Goal: Task Accomplishment & Management: Manage account settings

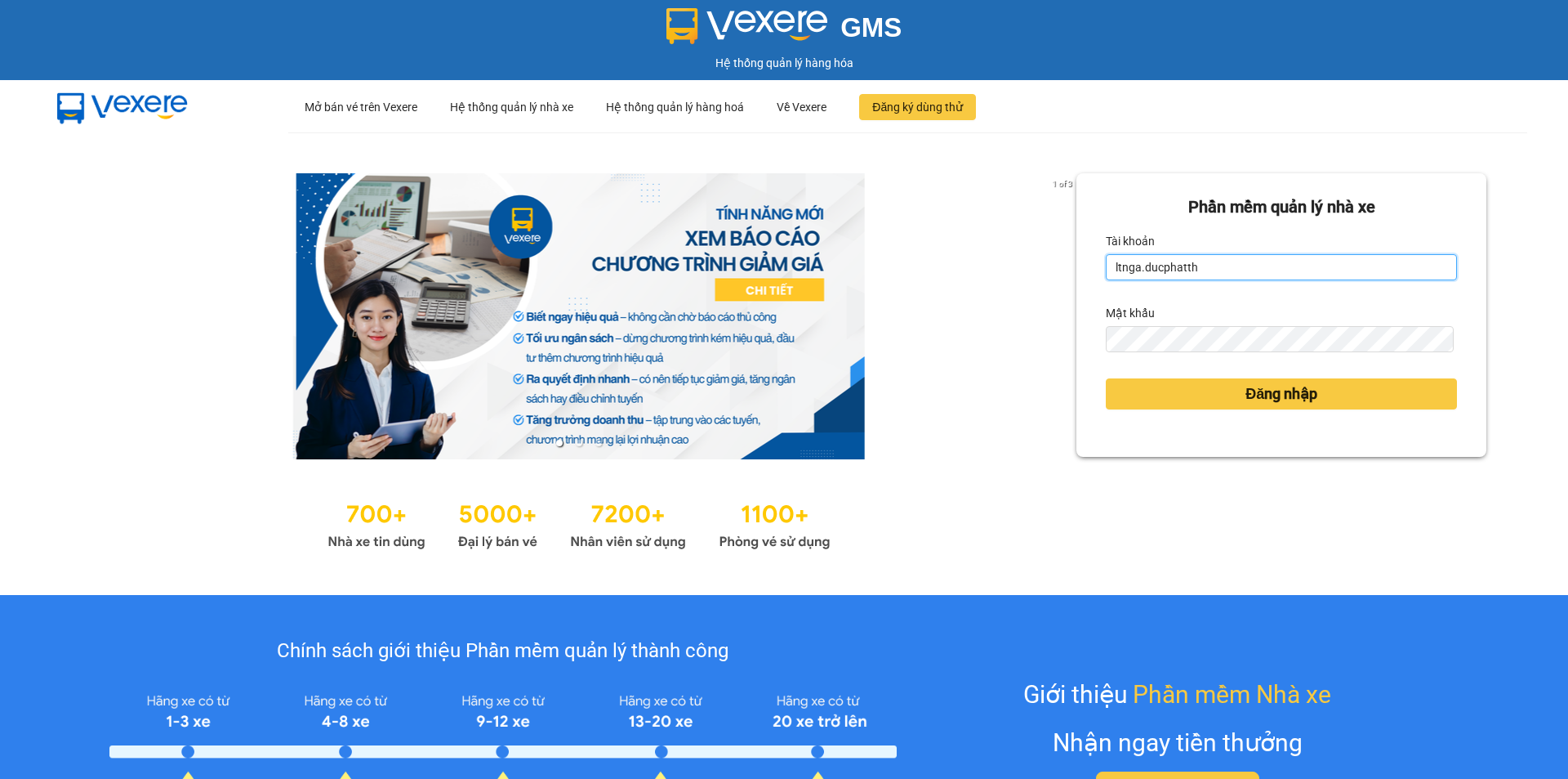
click at [1213, 260] on input "ltnga.ducphatth" at bounding box center [1281, 266] width 351 height 26
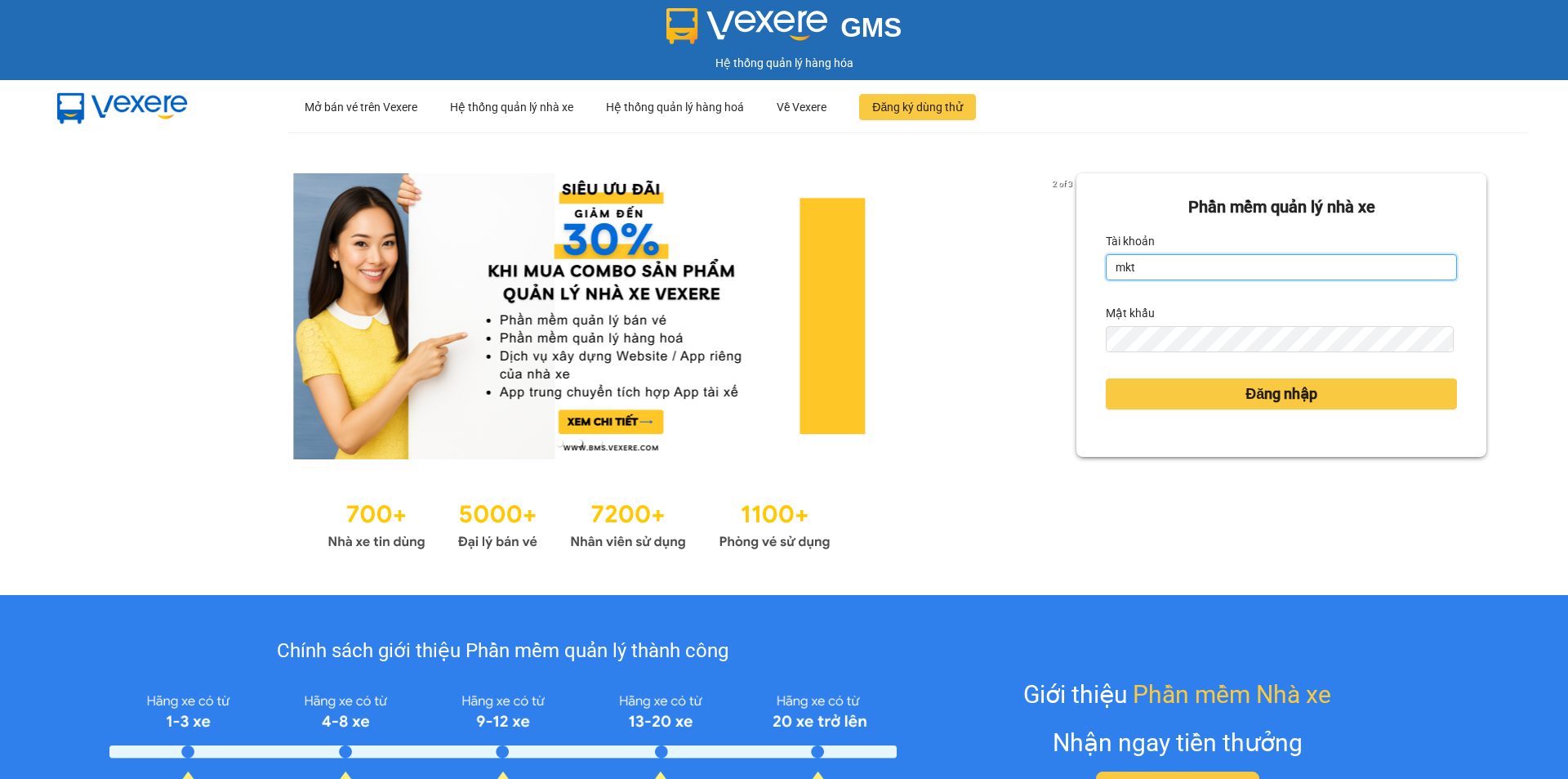
type input "mktien.ducphatth"
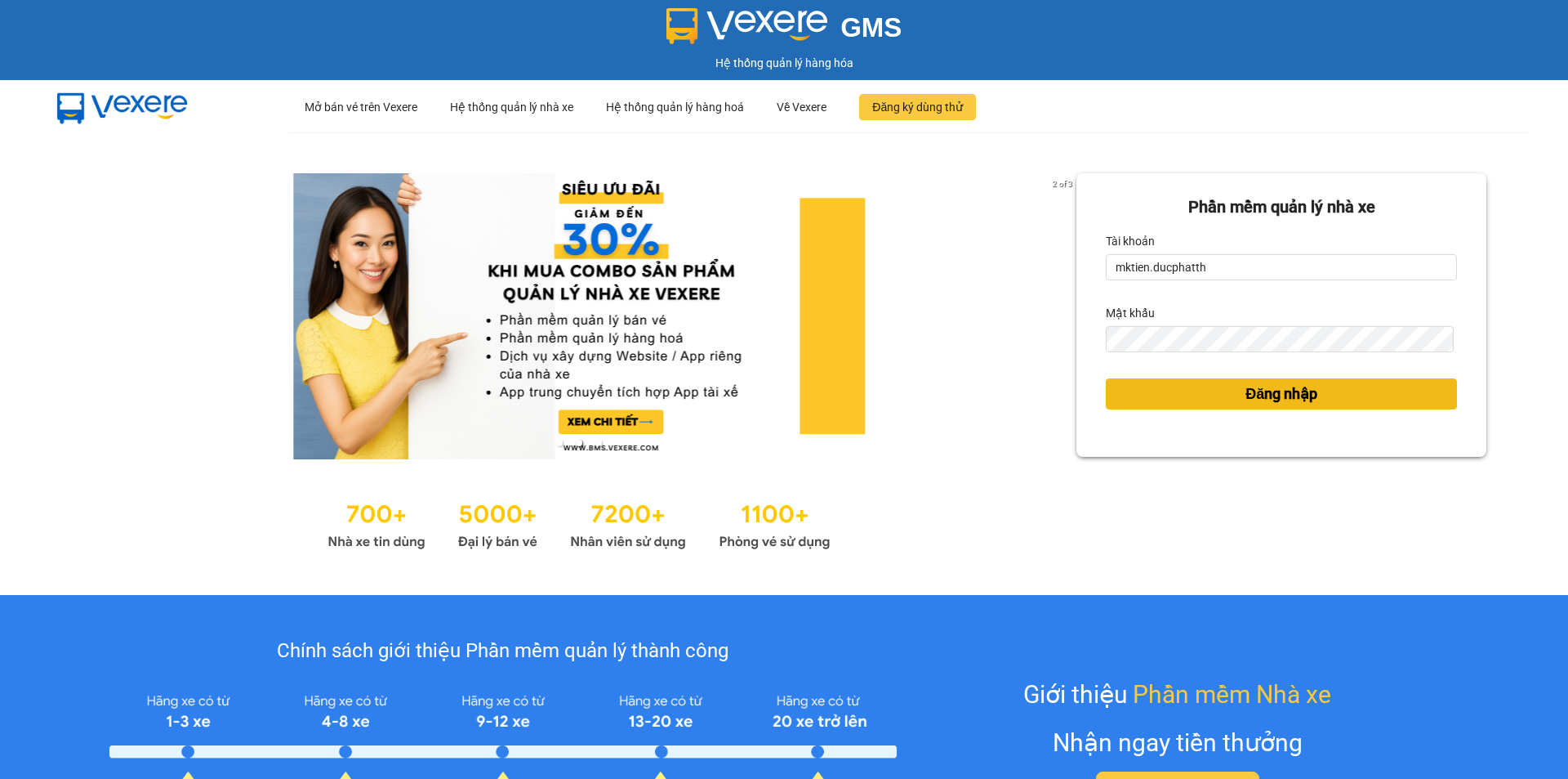
click at [1252, 385] on span "Đăng nhập" at bounding box center [1281, 394] width 72 height 23
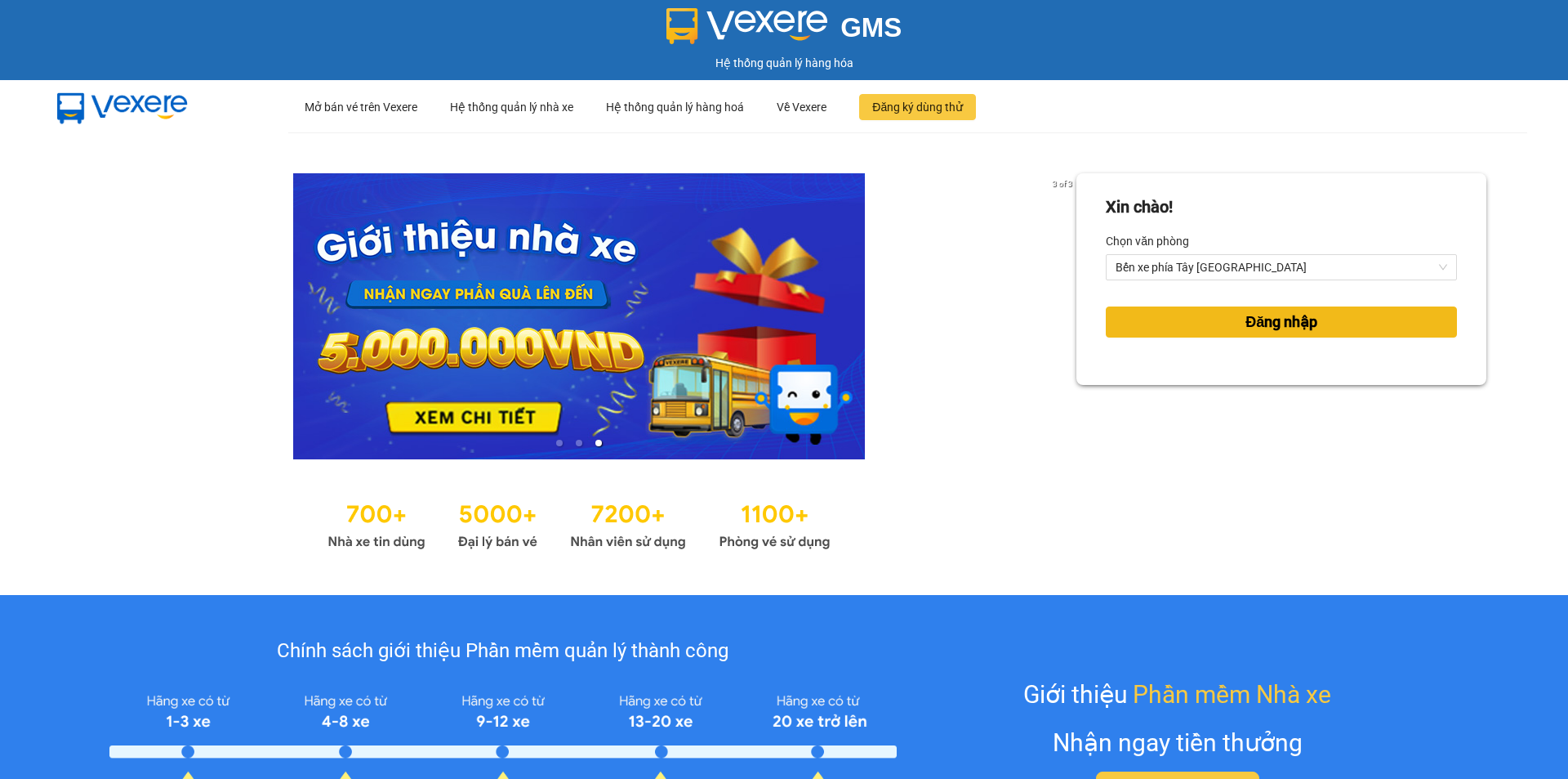
click at [1208, 315] on button "Đăng nhập" at bounding box center [1281, 322] width 351 height 31
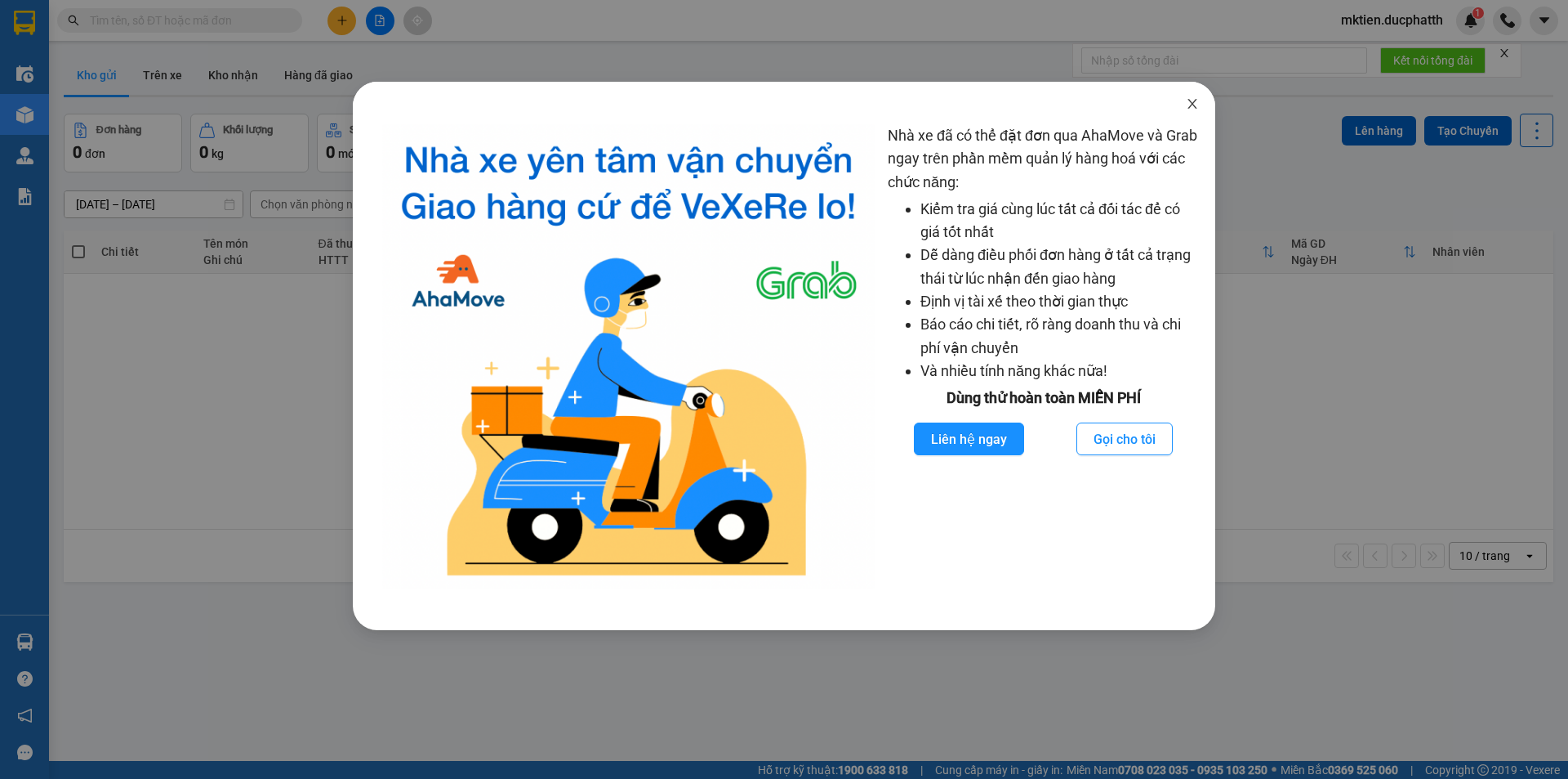
click at [1191, 101] on icon "close" at bounding box center [1192, 103] width 13 height 13
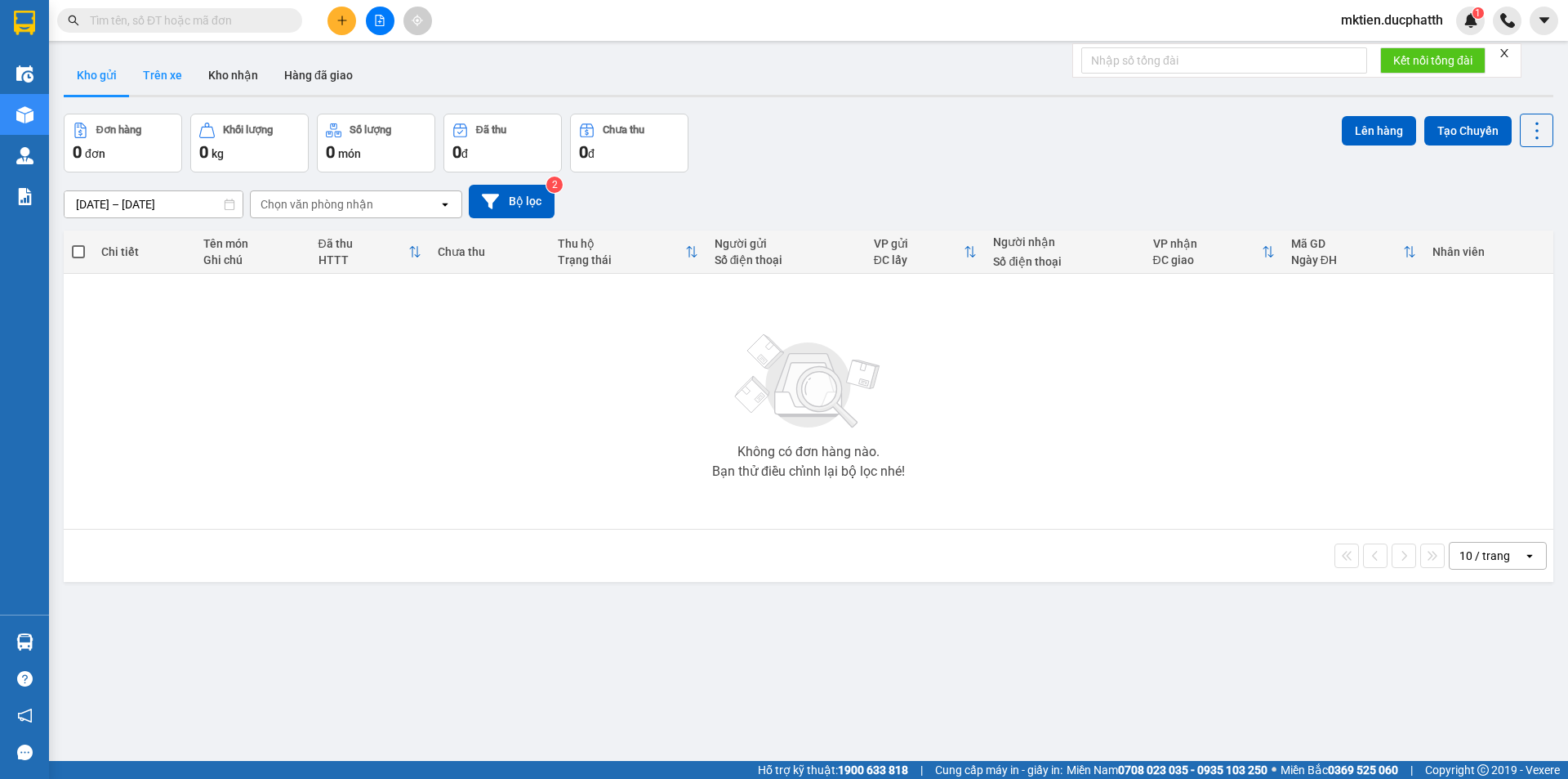
click at [168, 71] on button "Trên xe" at bounding box center [162, 75] width 65 height 39
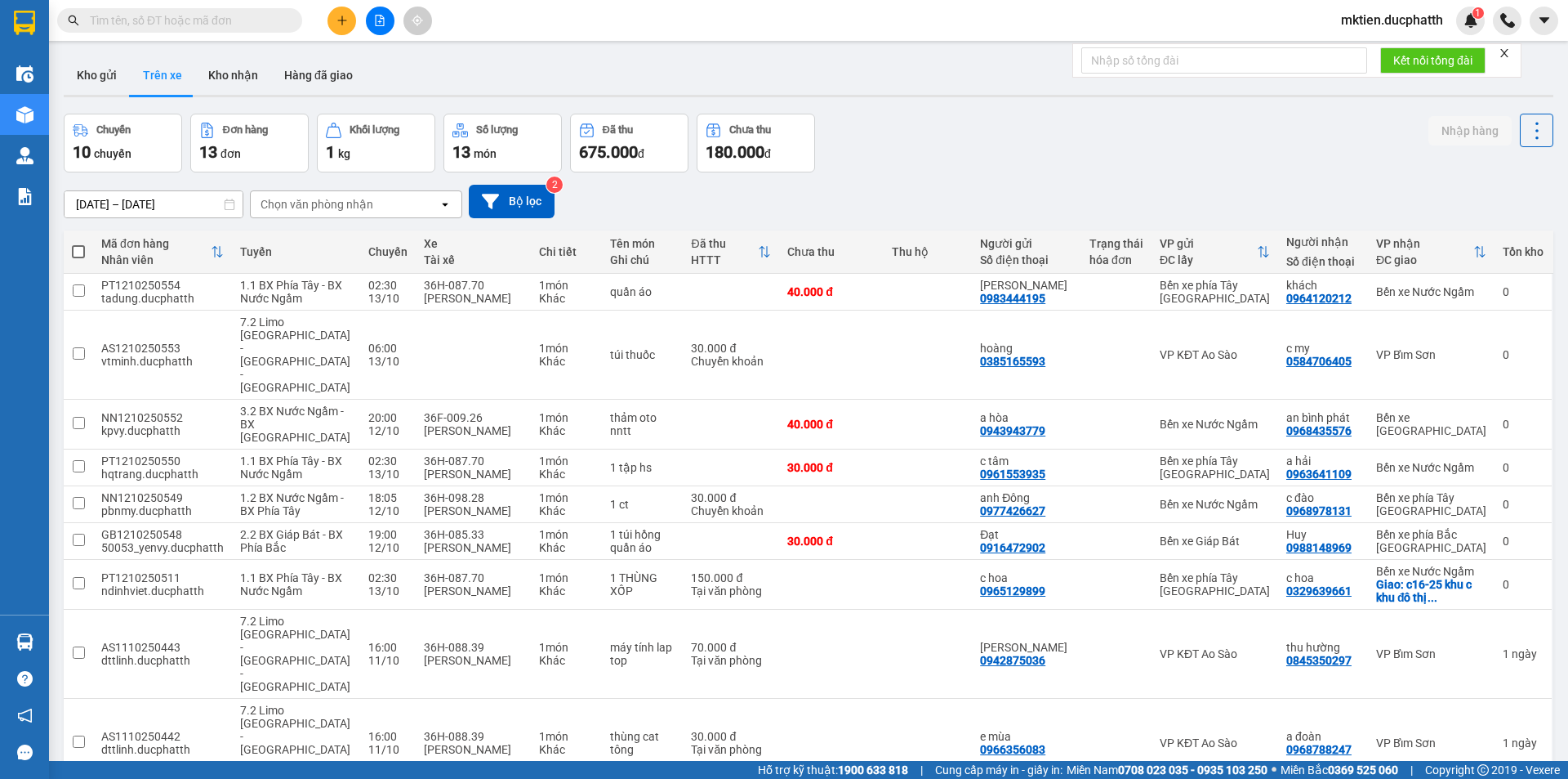
click at [339, 204] on div "Chọn văn phòng nhận" at bounding box center [316, 204] width 113 height 16
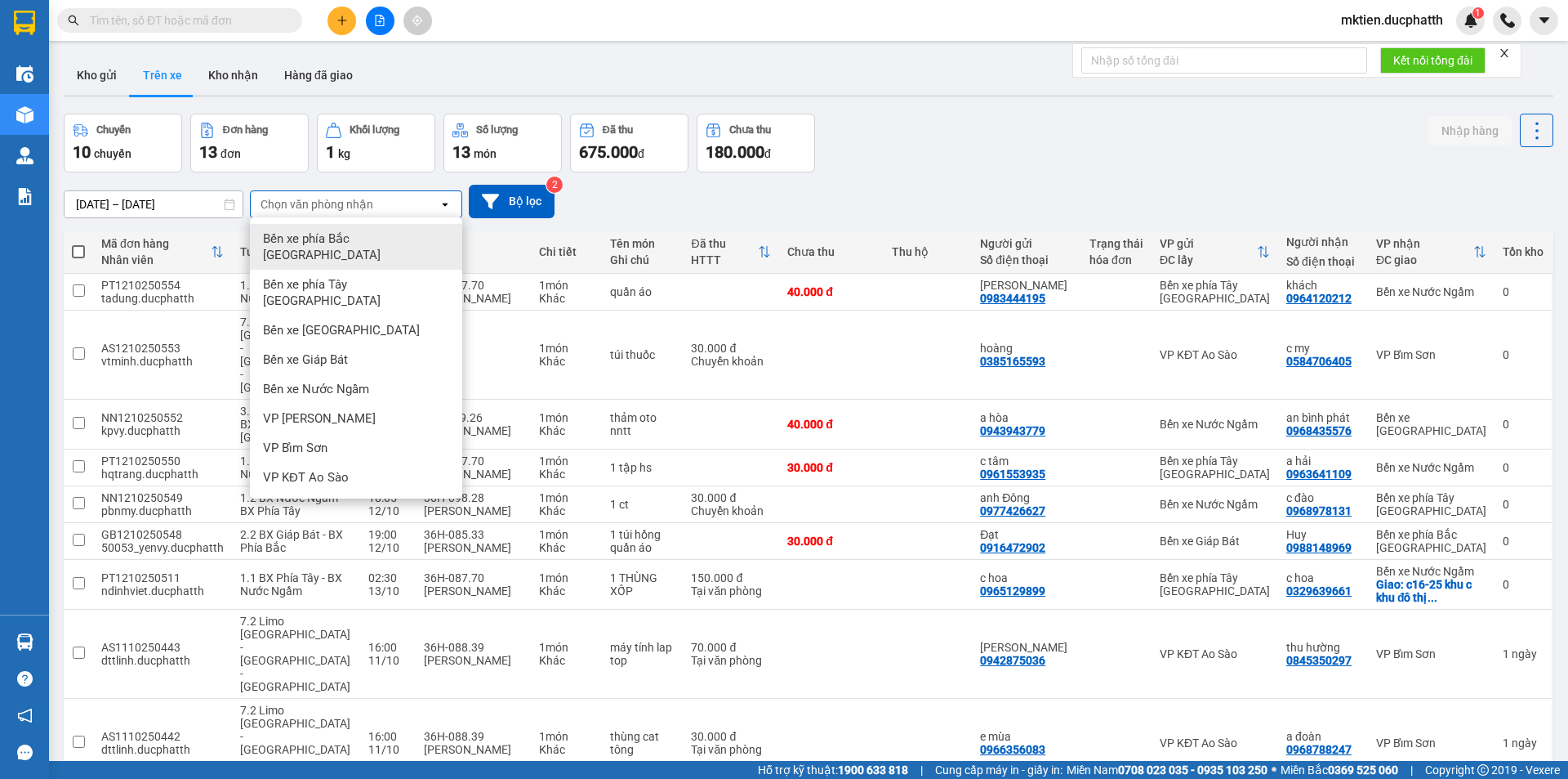
click at [406, 243] on span "Bến xe phía Bắc Thanh Hóa" at bounding box center [359, 247] width 192 height 33
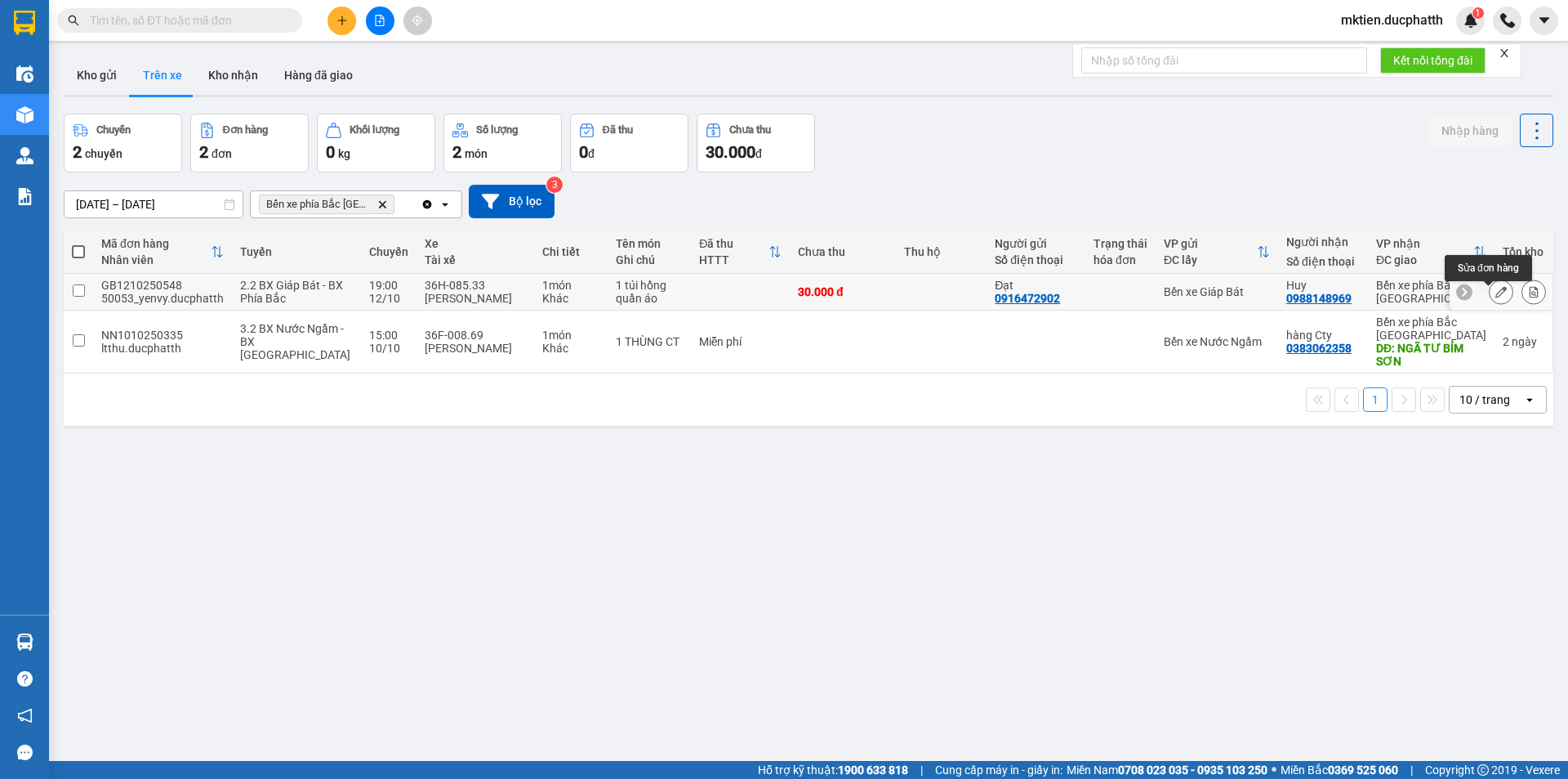
click at [1495, 297] on icon at bounding box center [1500, 291] width 12 height 12
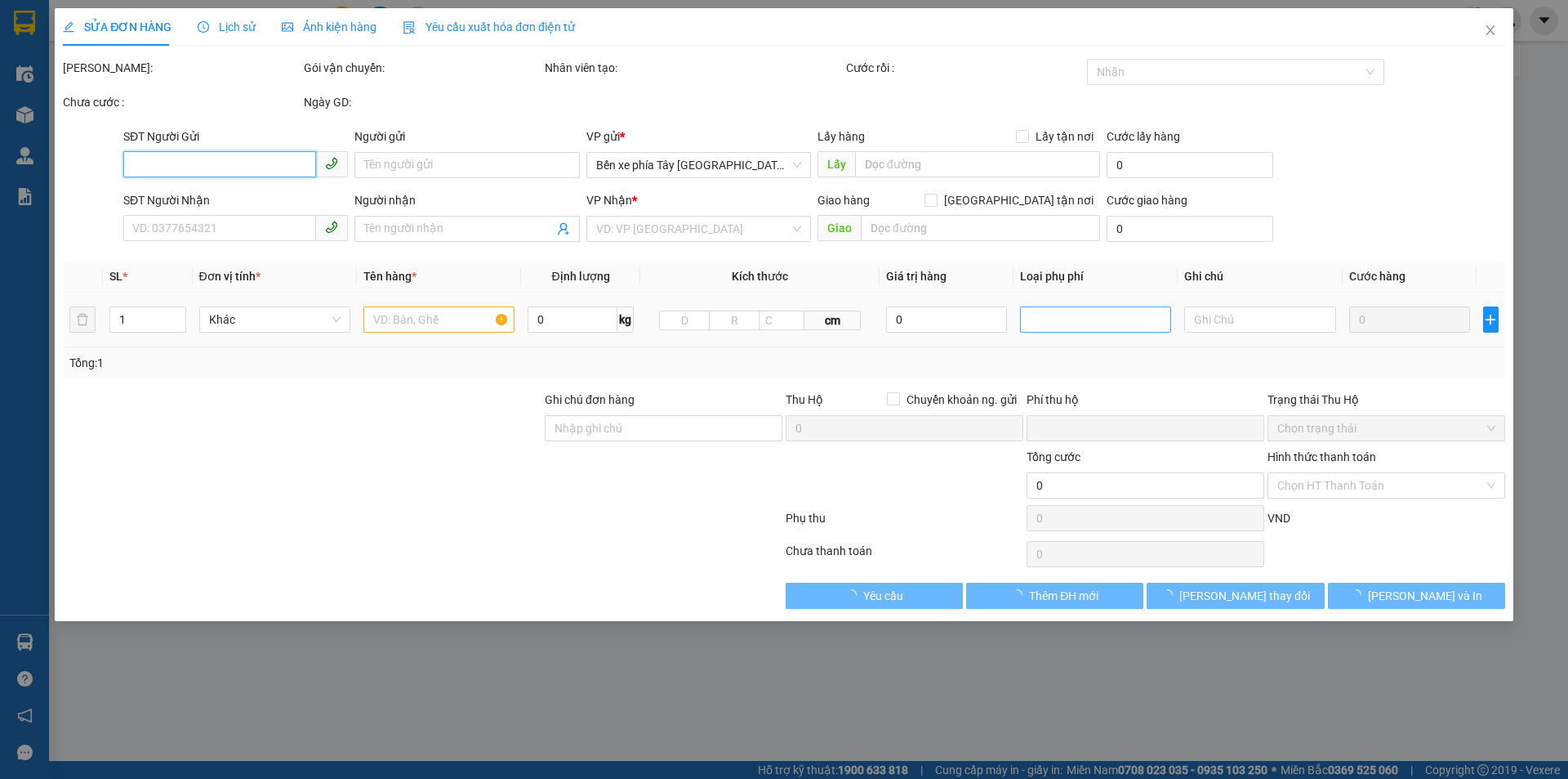
type input "0916472902"
type input "Đạt"
type input "0988148969"
type input "Huy"
type input "0"
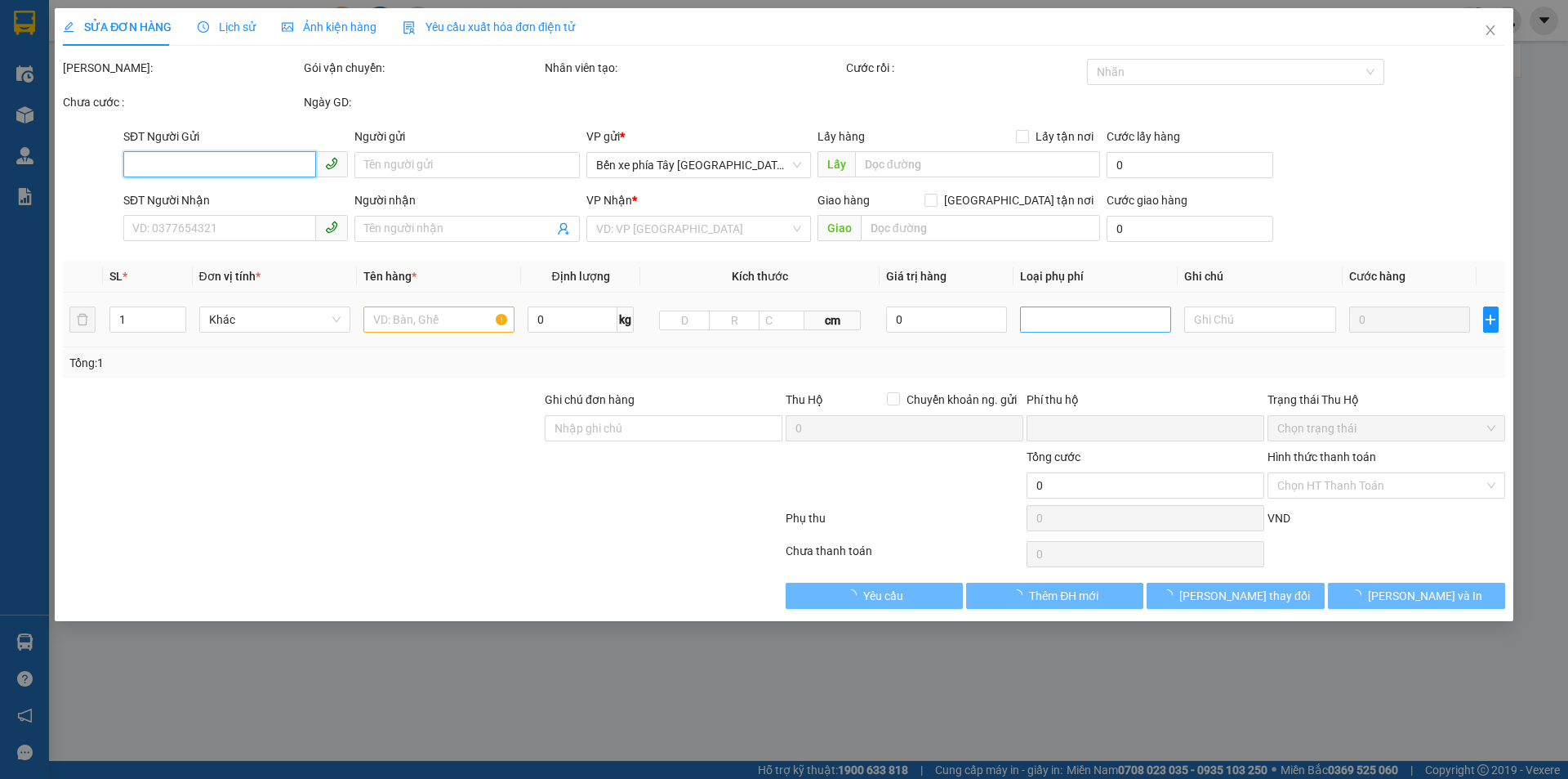
type input "30.000"
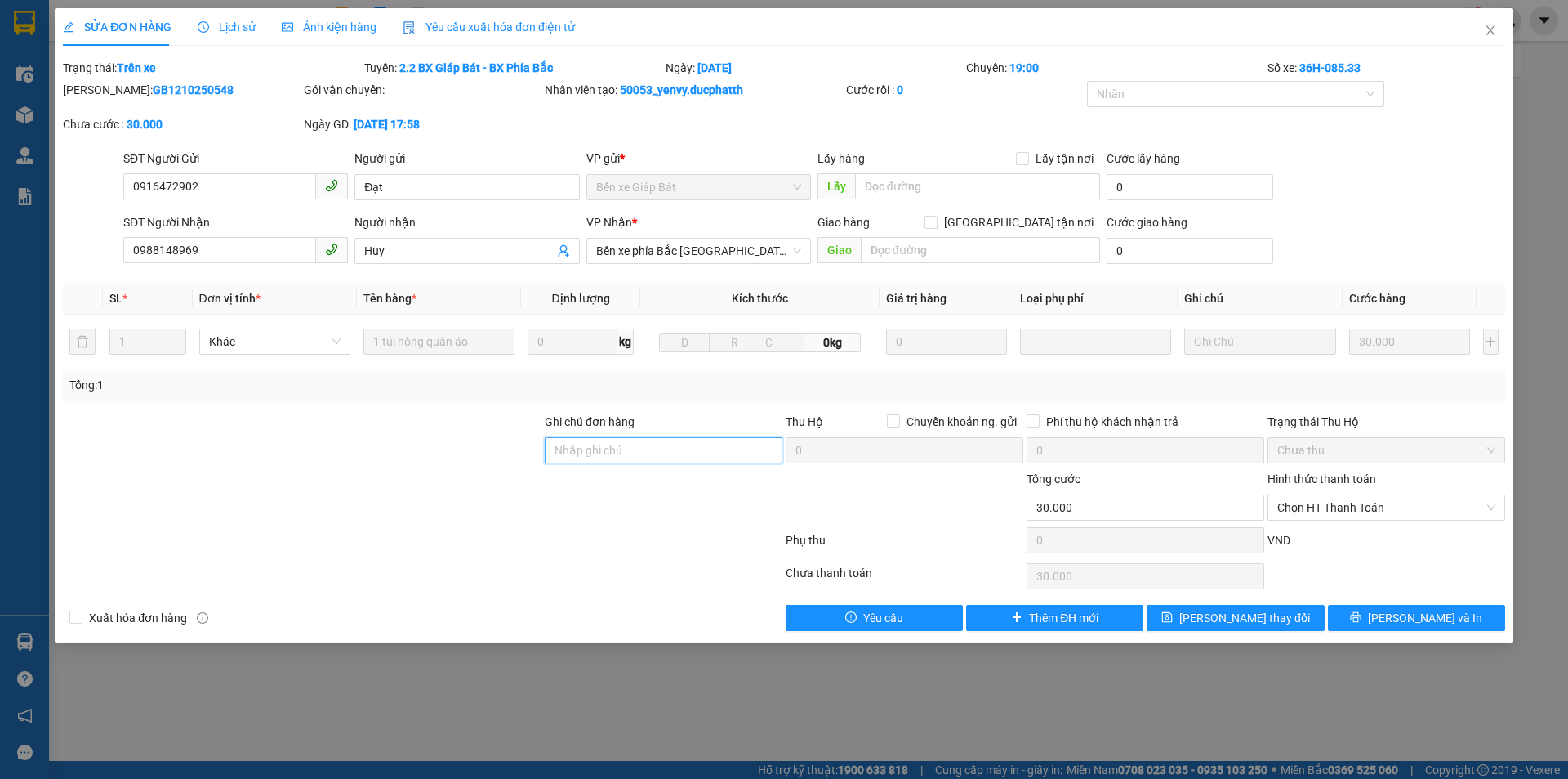
click at [630, 457] on input "Ghi chú đơn hàng" at bounding box center [663, 449] width 238 height 26
click at [1425, 511] on span "Chọn HT Thanh Toán" at bounding box center [1386, 508] width 218 height 25
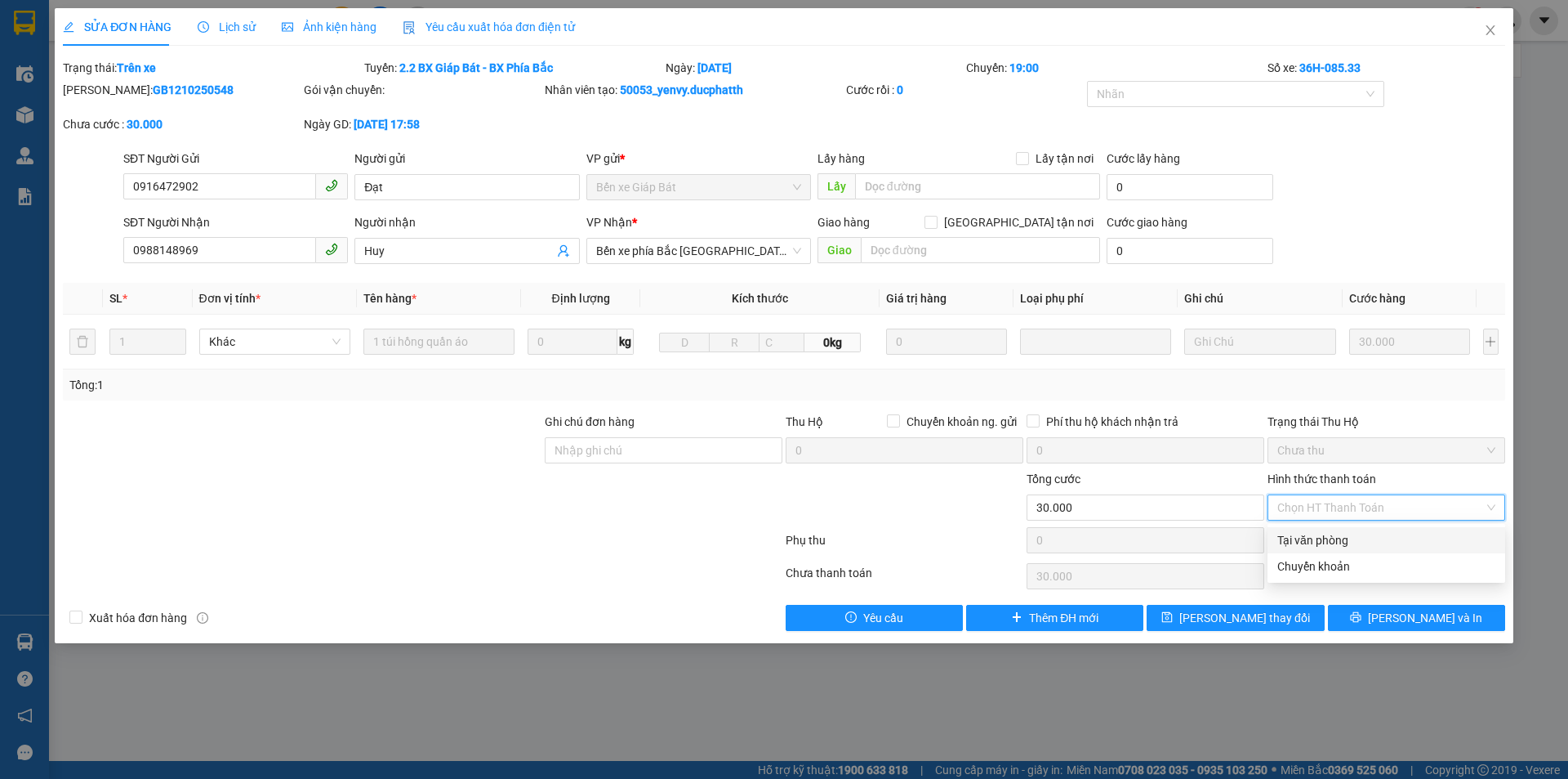
click at [1348, 543] on div "Tại văn phòng" at bounding box center [1386, 540] width 218 height 18
type input "0"
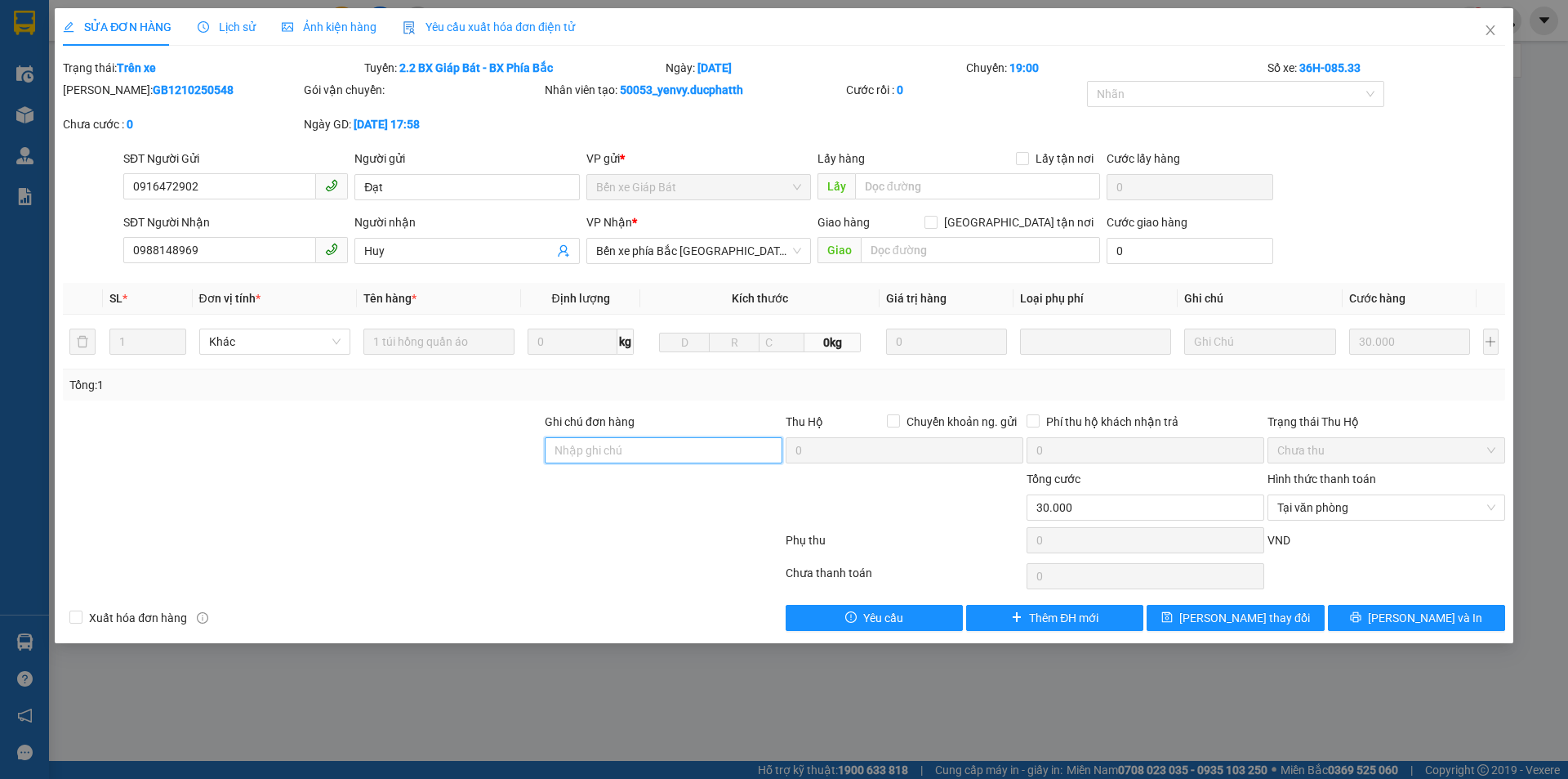
click at [622, 455] on input "Ghi chú đơn hàng" at bounding box center [663, 449] width 238 height 26
type input "nntt"
click at [585, 524] on div at bounding box center [664, 498] width 241 height 57
click at [1223, 622] on span "Lưu thay đổi" at bounding box center [1245, 618] width 131 height 18
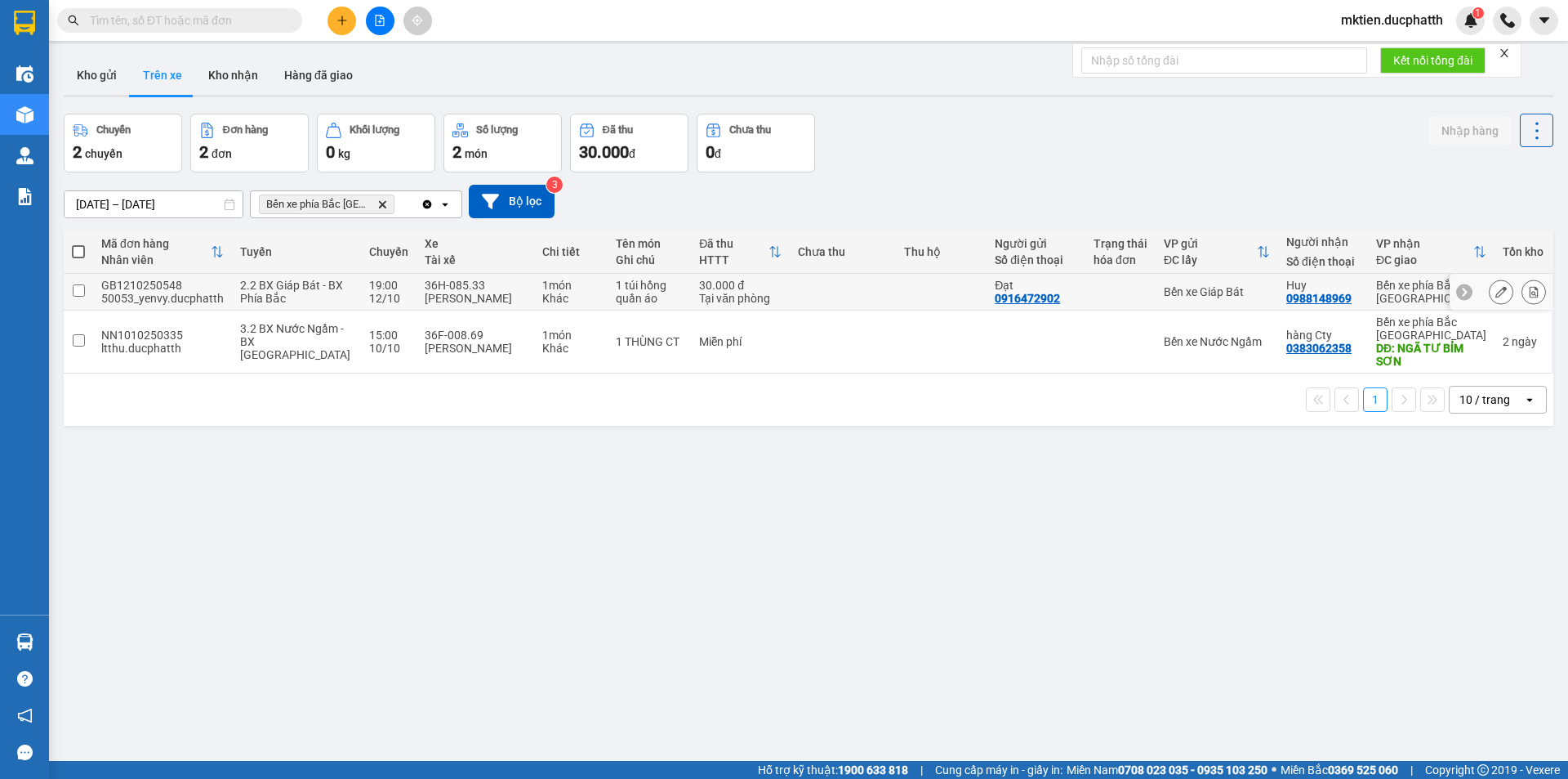
click at [81, 297] on input "checkbox" at bounding box center [79, 291] width 12 height 12
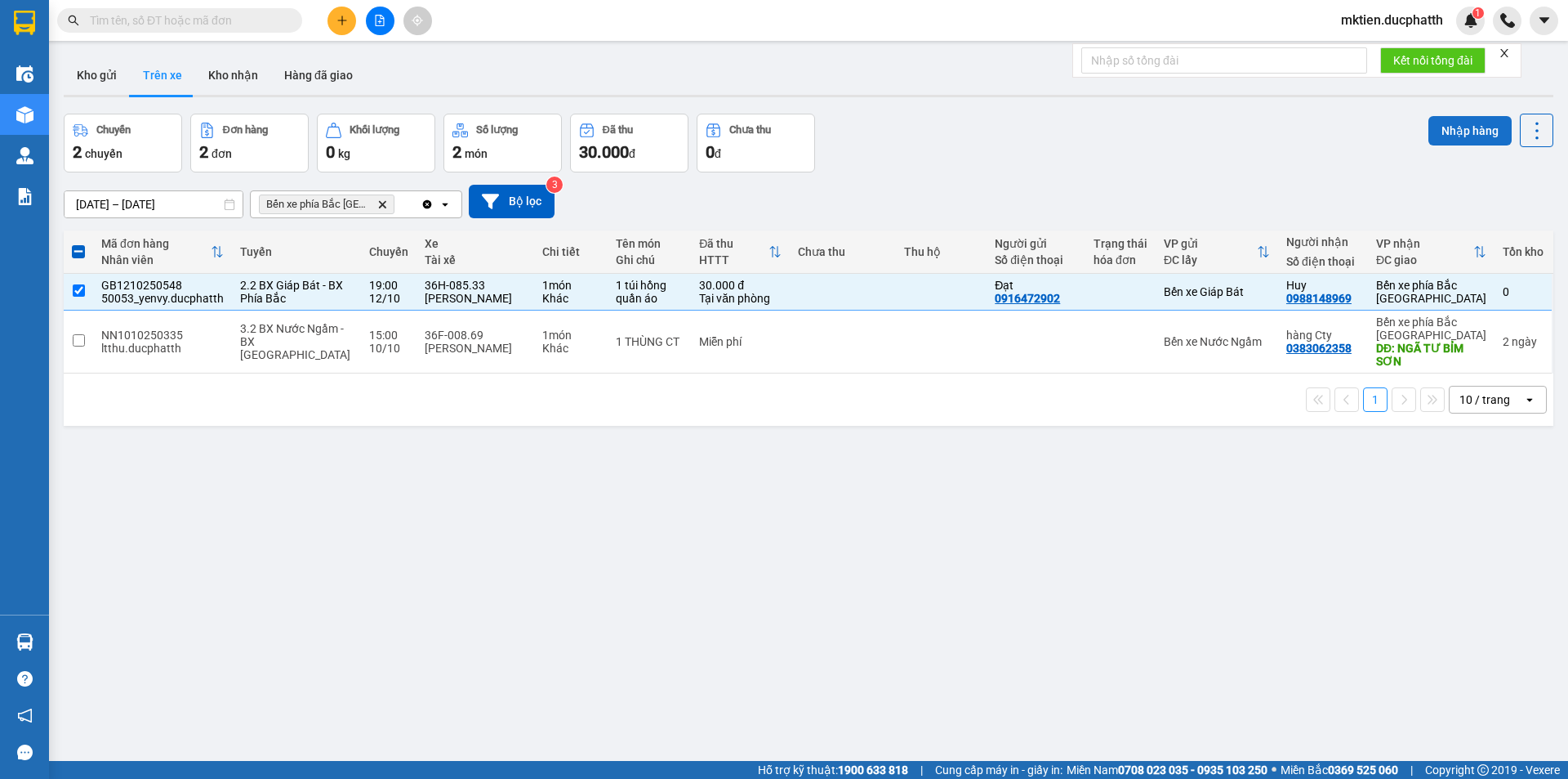
click at [1449, 133] on button "Nhập hàng" at bounding box center [1470, 130] width 84 height 29
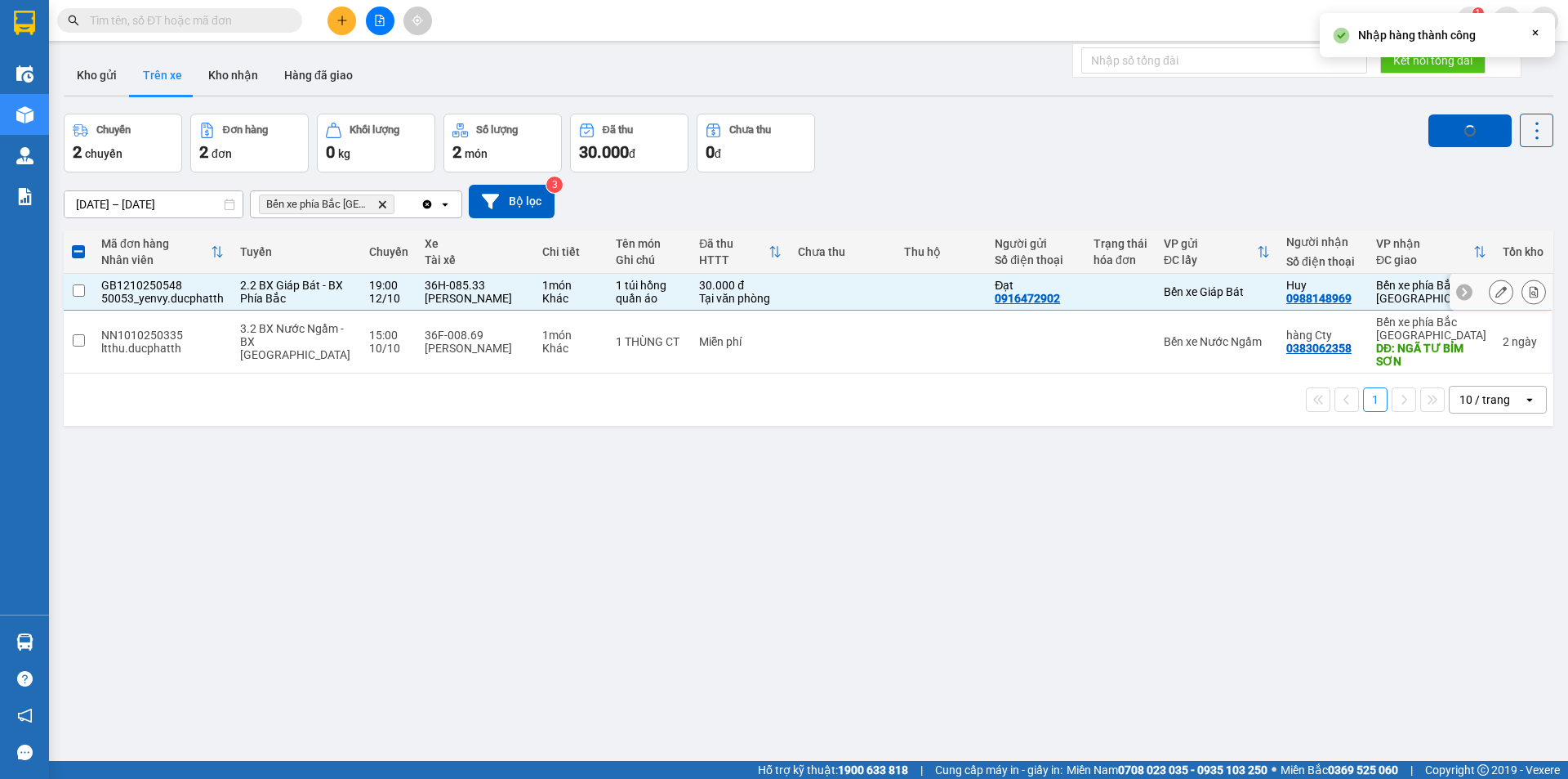
checkbox input "false"
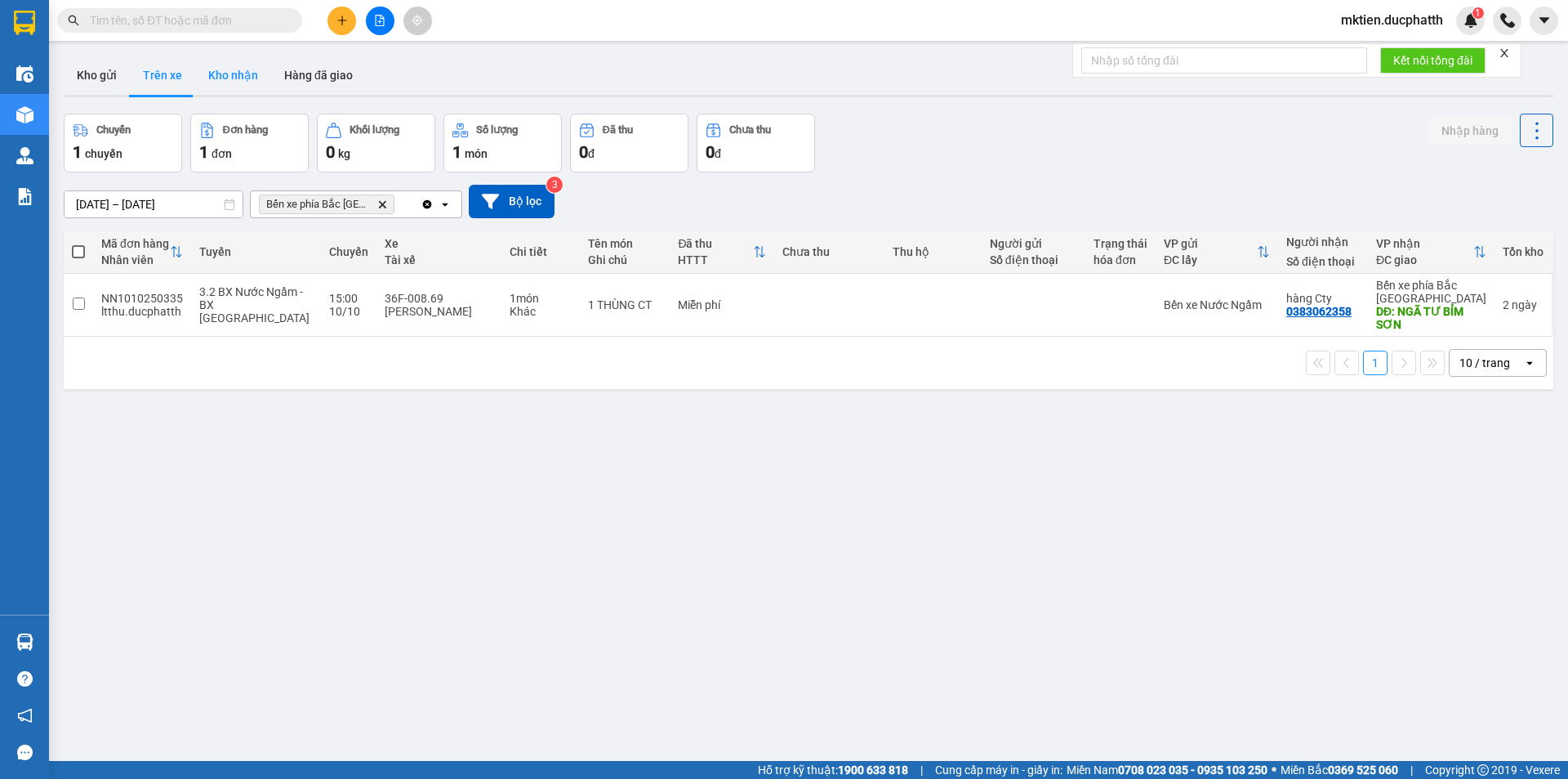
click at [241, 77] on button "Kho nhận" at bounding box center [233, 75] width 76 height 39
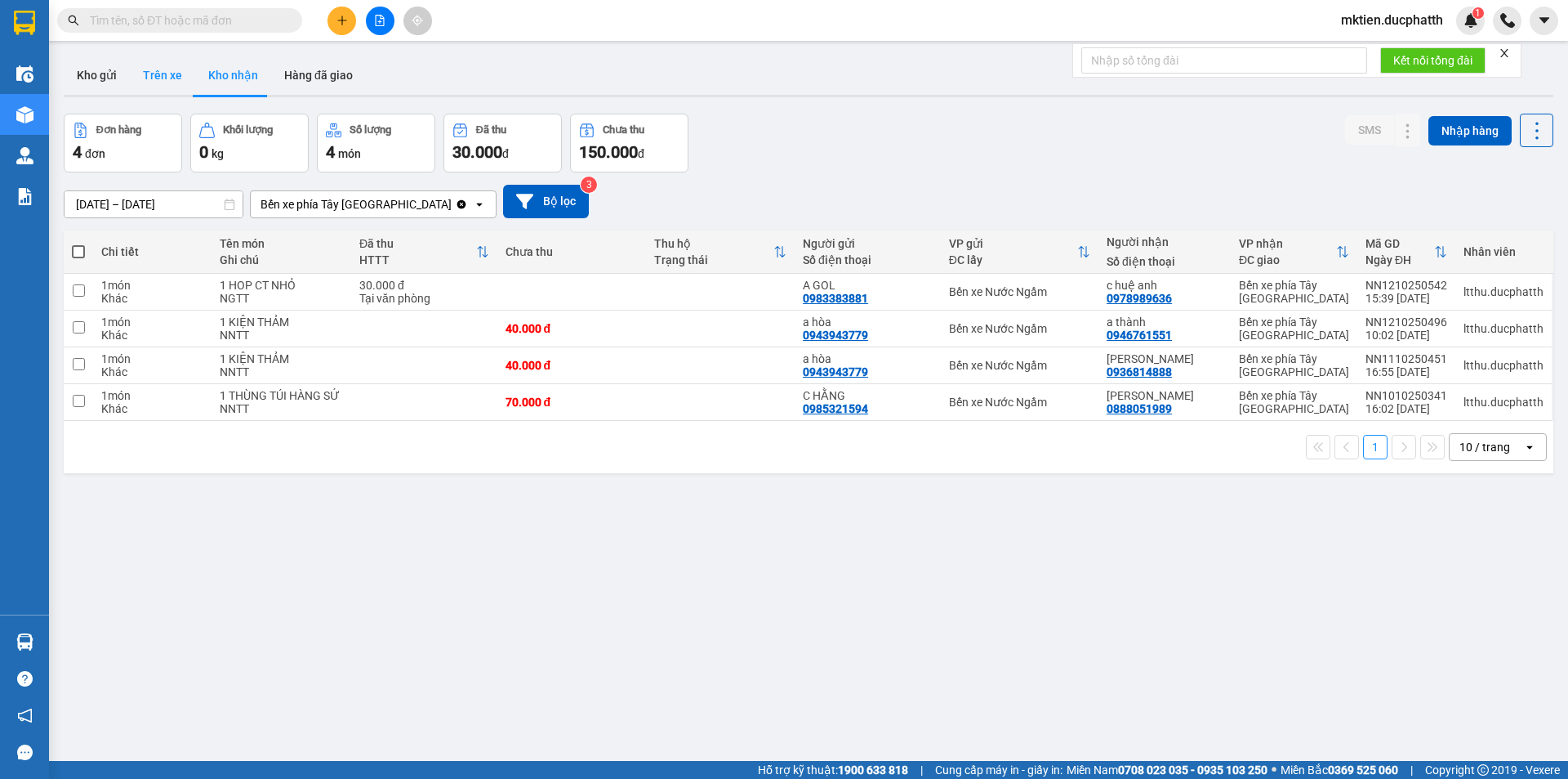
click at [157, 78] on button "Trên xe" at bounding box center [162, 75] width 65 height 39
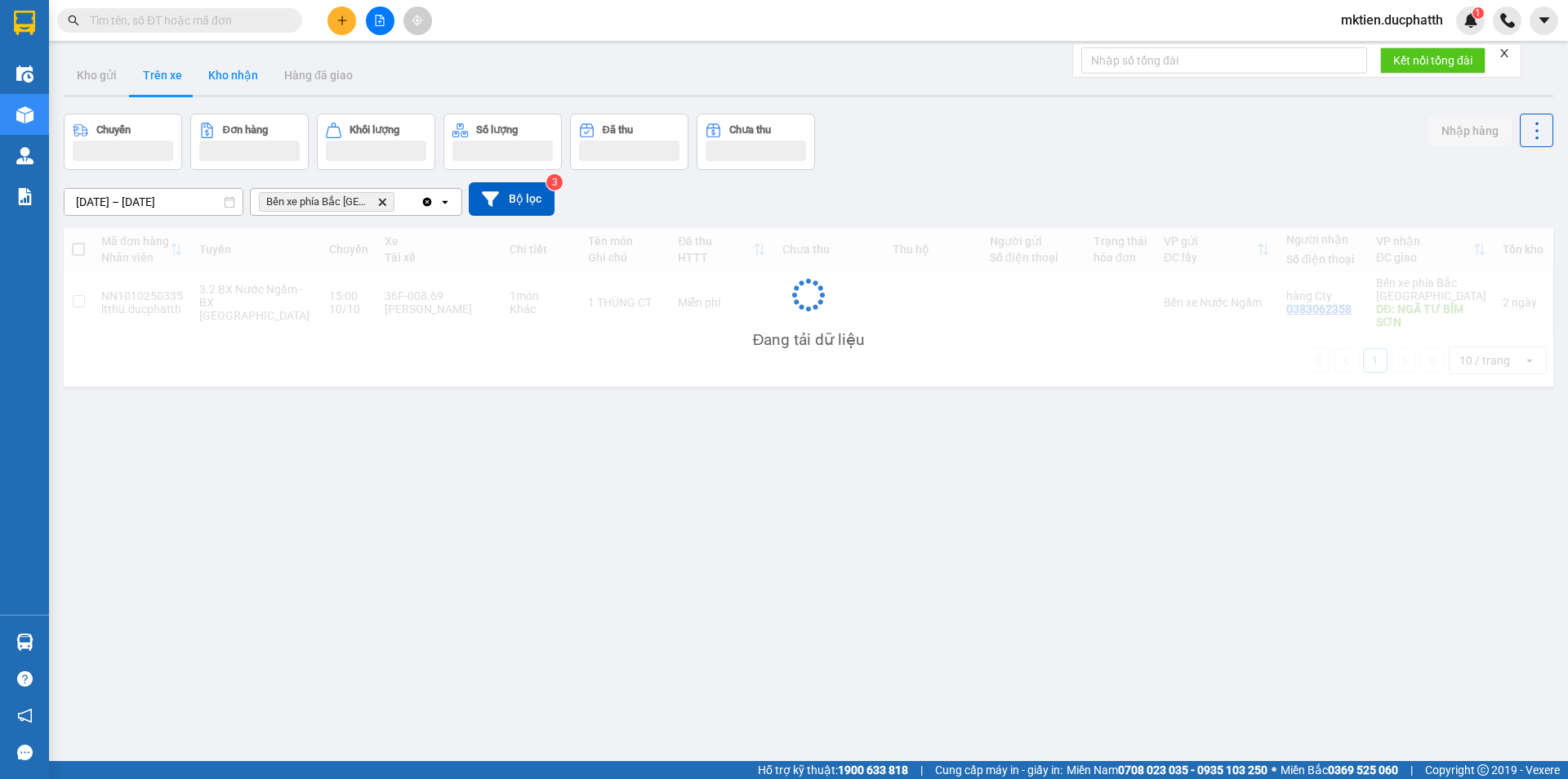
click at [225, 76] on button "Kho nhận" at bounding box center [233, 75] width 76 height 39
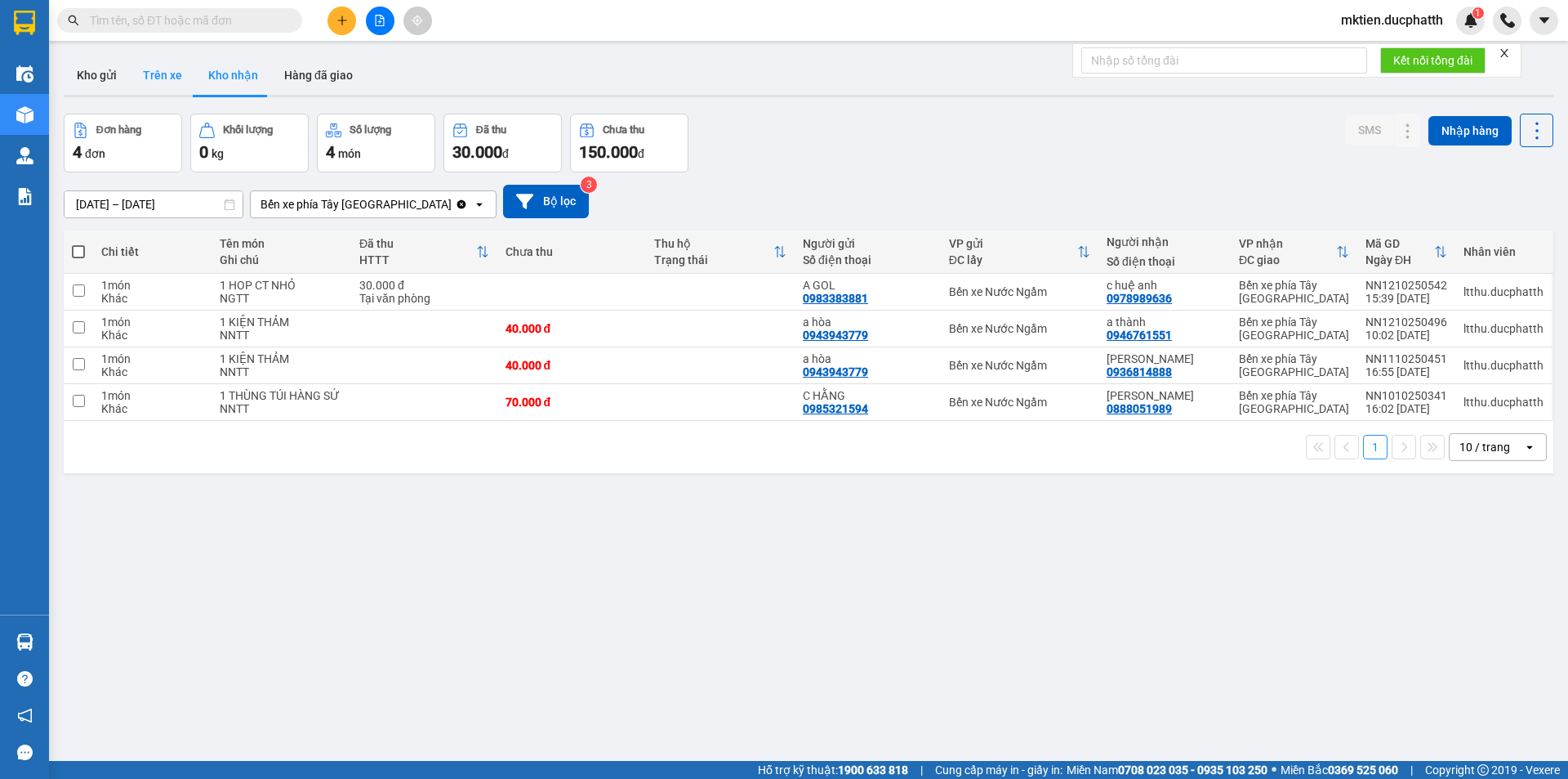
click at [159, 75] on button "Trên xe" at bounding box center [162, 75] width 65 height 39
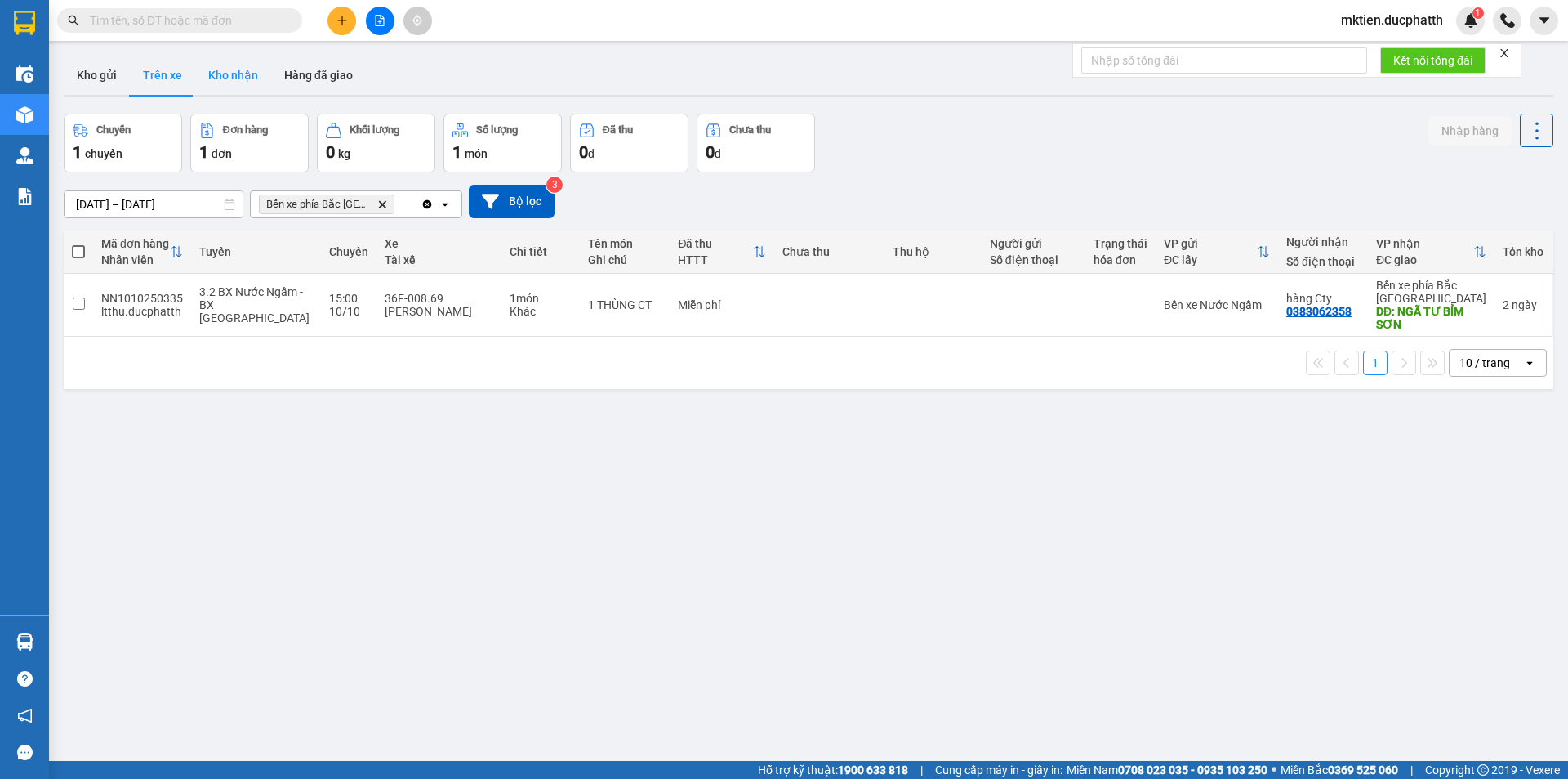
click at [233, 73] on button "Kho nhận" at bounding box center [233, 75] width 76 height 39
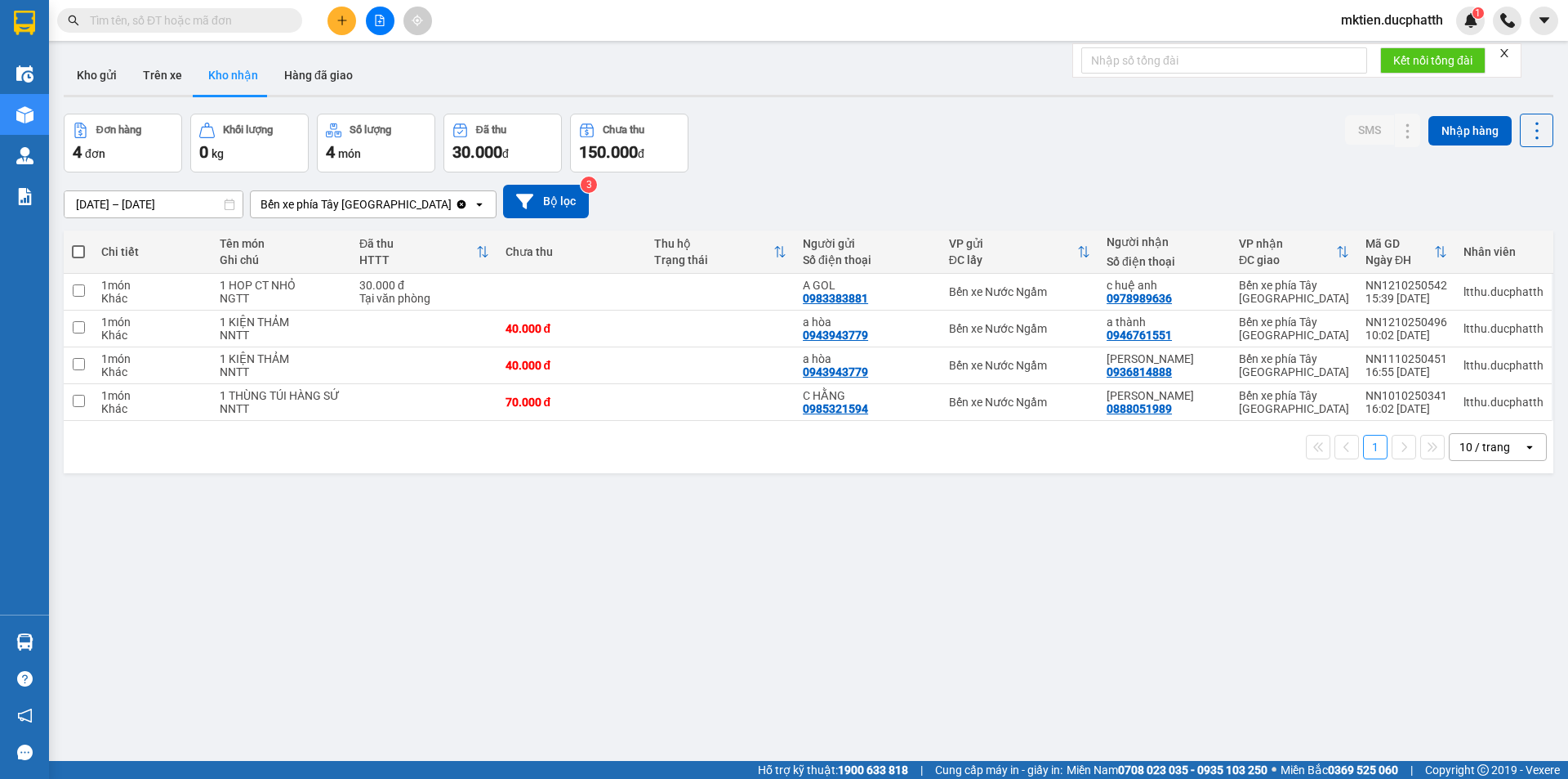
click at [385, 207] on div "Bến xe phía Tây Thanh Hóa" at bounding box center [355, 204] width 192 height 16
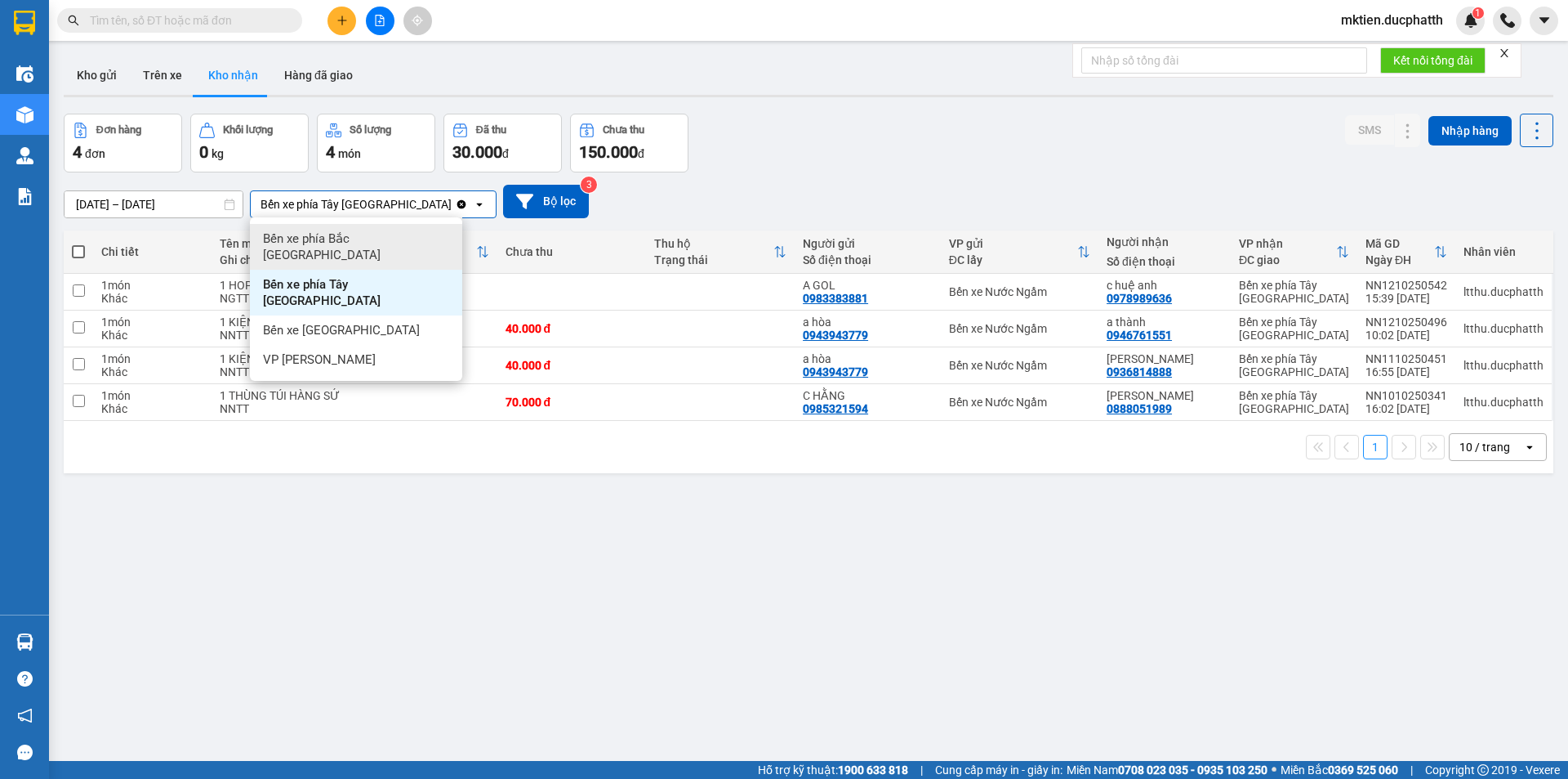
click at [345, 241] on span "Bến xe phía Bắc Thanh Hóa" at bounding box center [359, 247] width 192 height 33
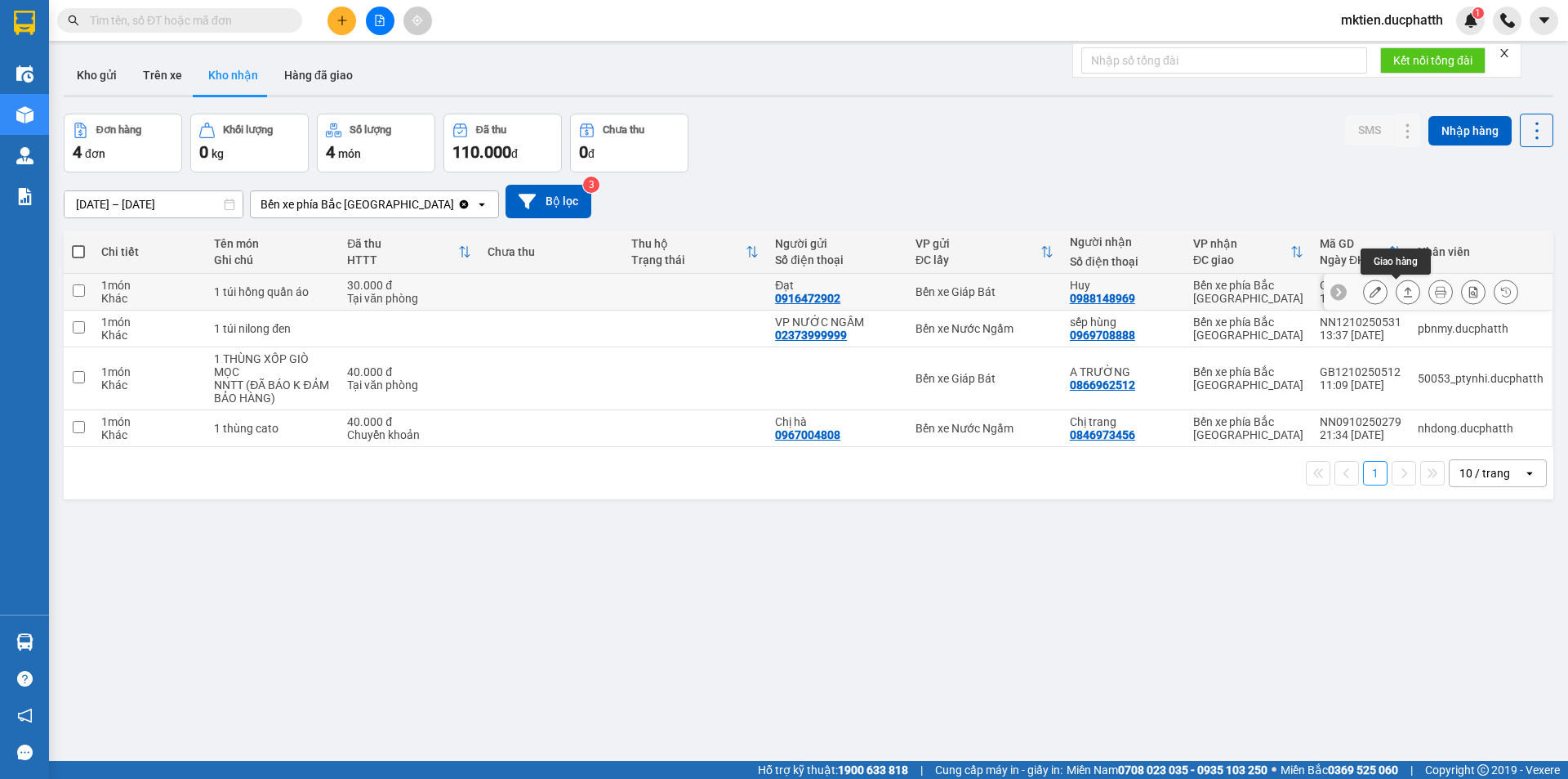
click at [1404, 290] on icon at bounding box center [1409, 291] width 9 height 10
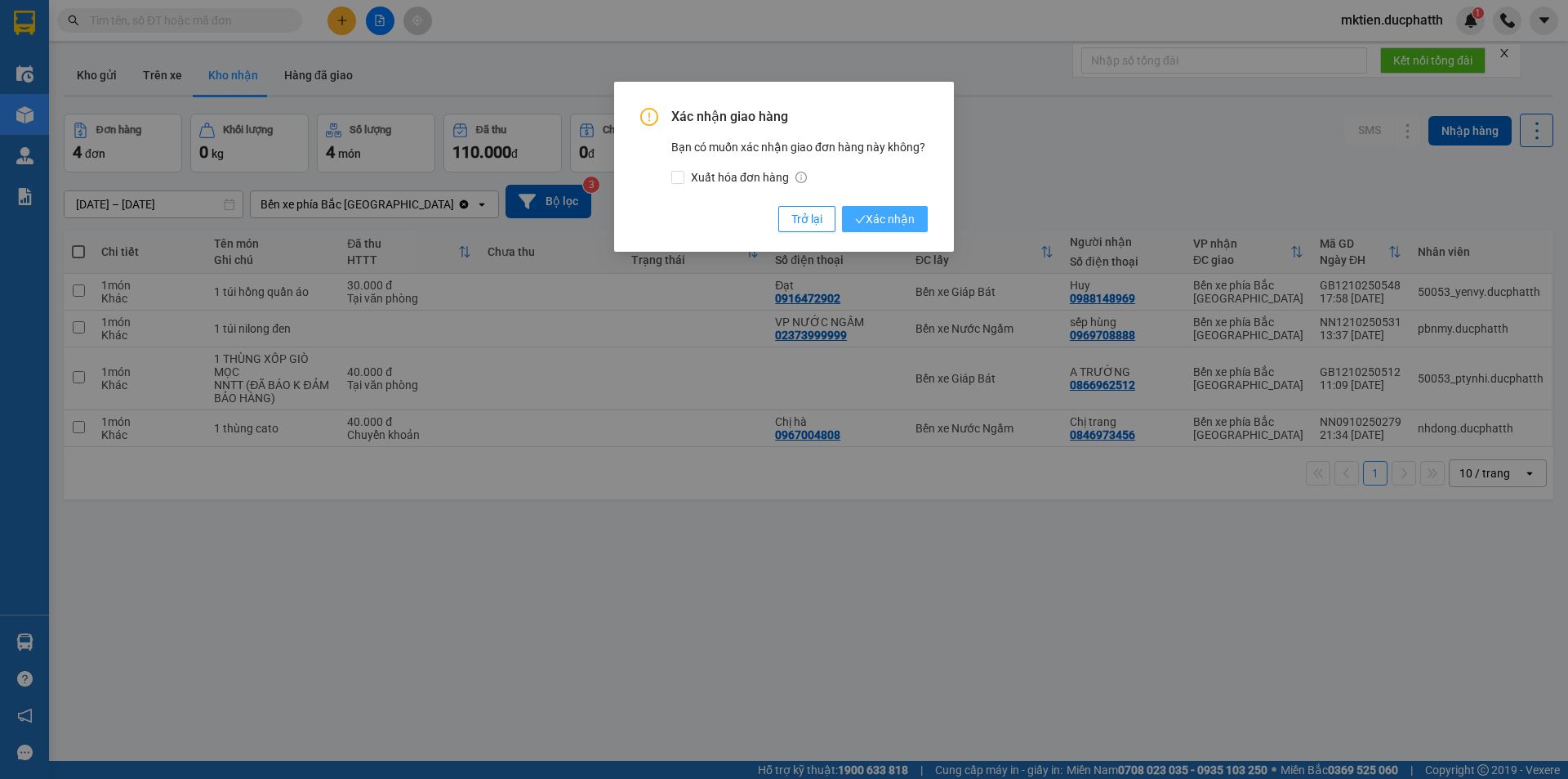
click at [893, 220] on span "Xác nhận" at bounding box center [885, 219] width 60 height 18
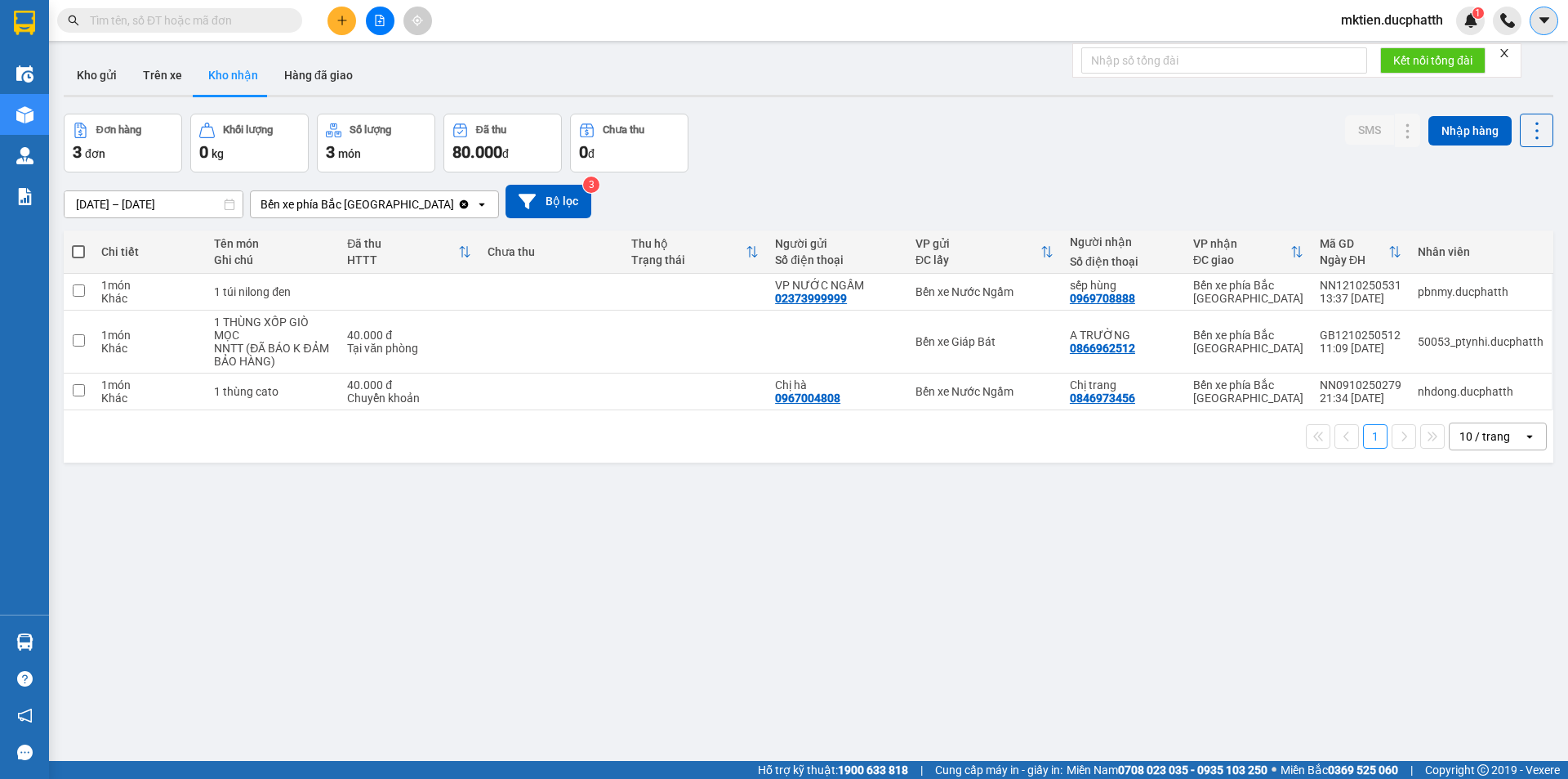
click at [1544, 20] on icon "caret-down" at bounding box center [1543, 20] width 10 height 5
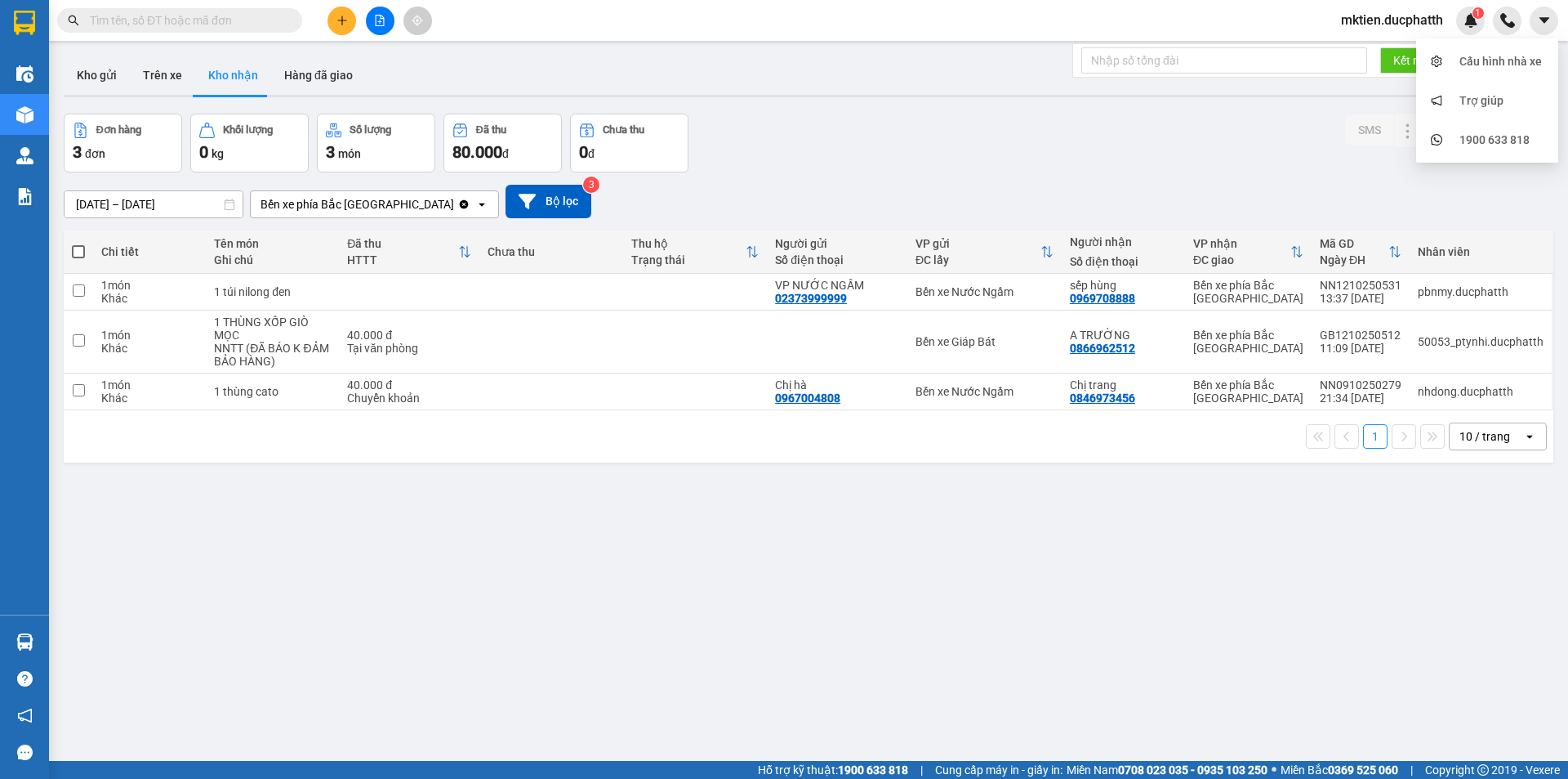
click at [1277, 140] on div "Đơn hàng 3 đơn Khối lượng 0 kg Số lượng 3 món Đã thu 80.000 đ Chưa thu 0 đ SMS …" at bounding box center [809, 143] width 1490 height 59
click at [1398, 20] on span "mktien.ducphatth" at bounding box center [1392, 20] width 128 height 20
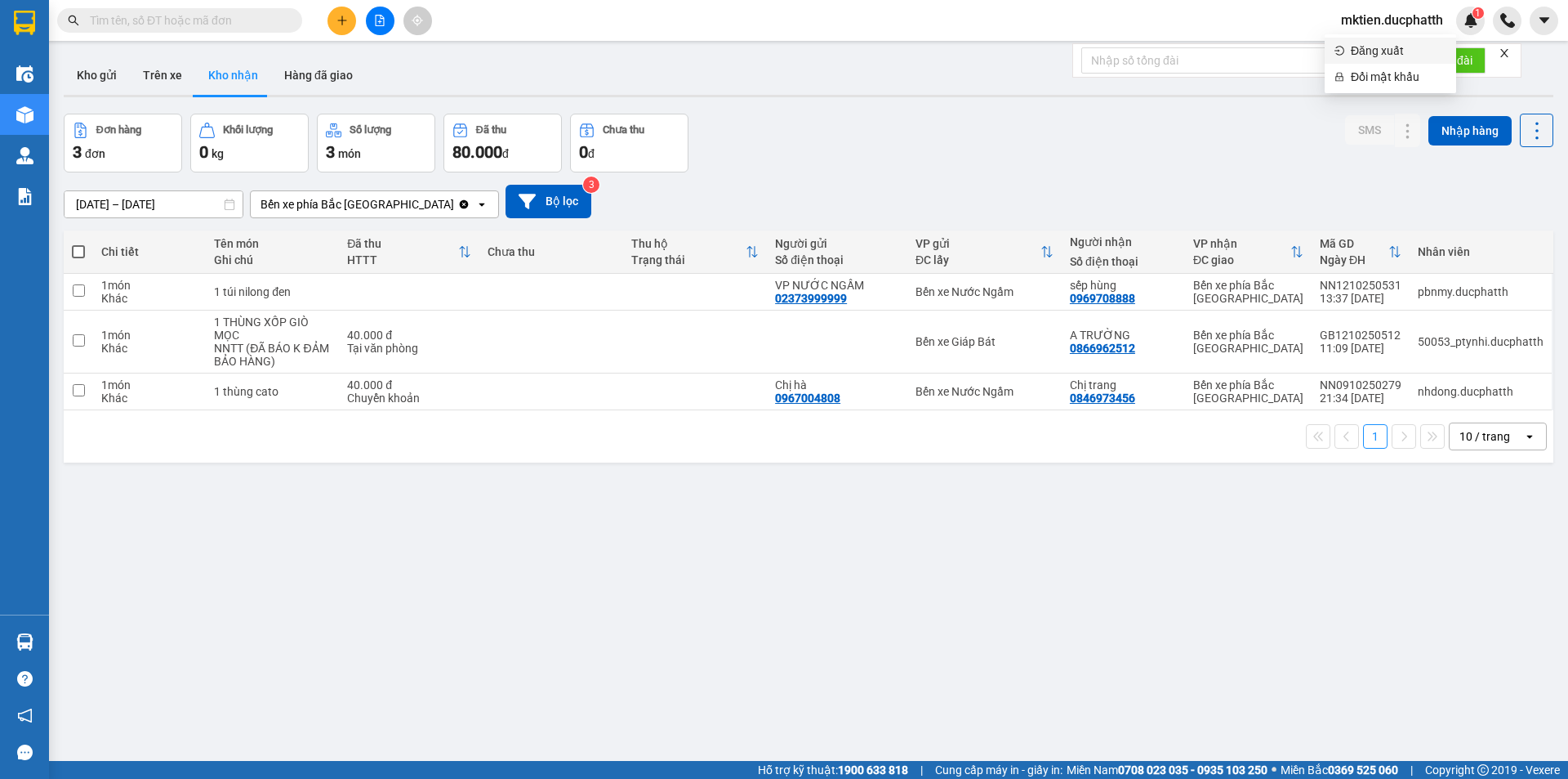
click at [1387, 49] on span "Đăng xuất" at bounding box center [1398, 51] width 95 height 18
